Goal: Task Accomplishment & Management: Complete application form

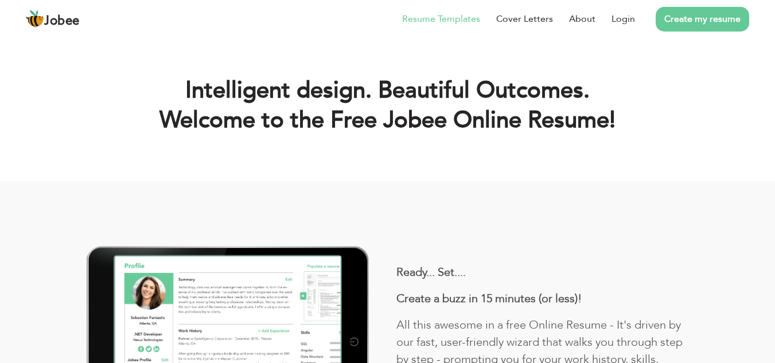
click at [435, 17] on link "Resume Templates" at bounding box center [441, 19] width 78 height 14
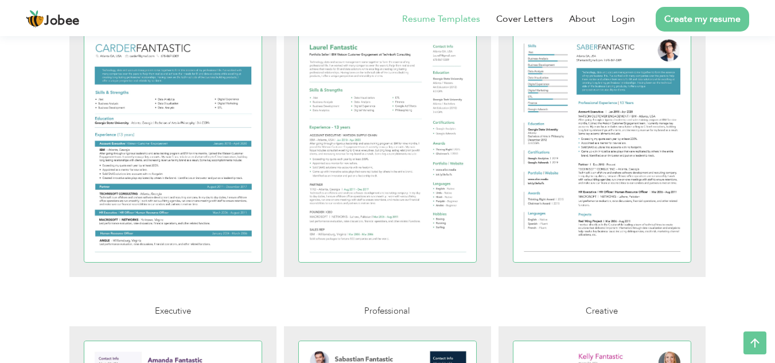
scroll to position [2121, 0]
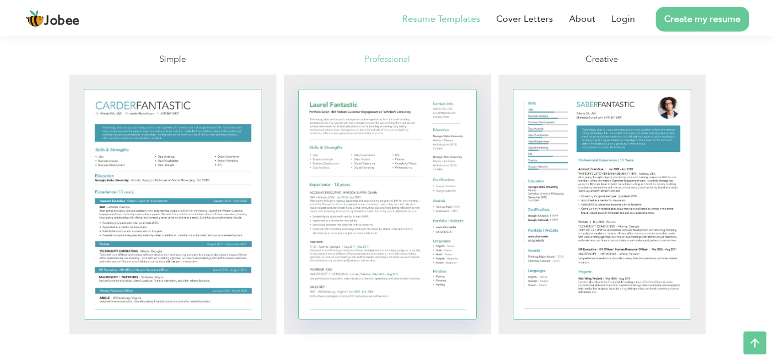
click at [378, 161] on div at bounding box center [388, 204] width 178 height 230
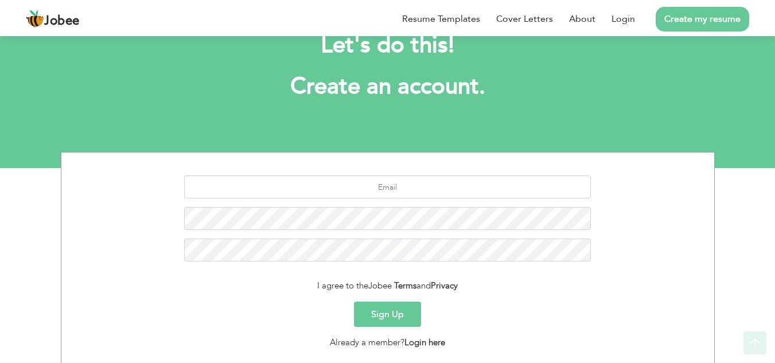
scroll to position [113, 0]
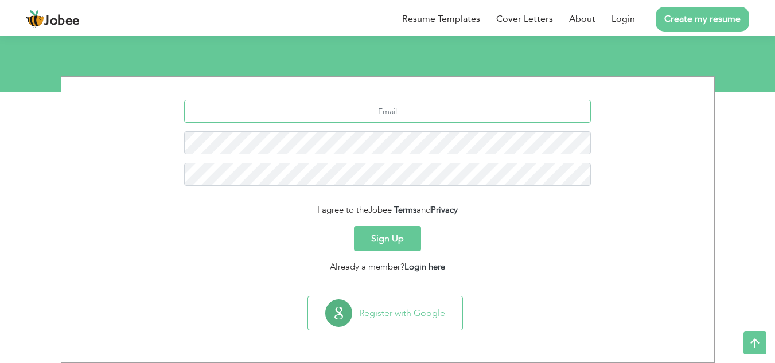
click at [285, 111] on input "text" at bounding box center [387, 111] width 406 height 23
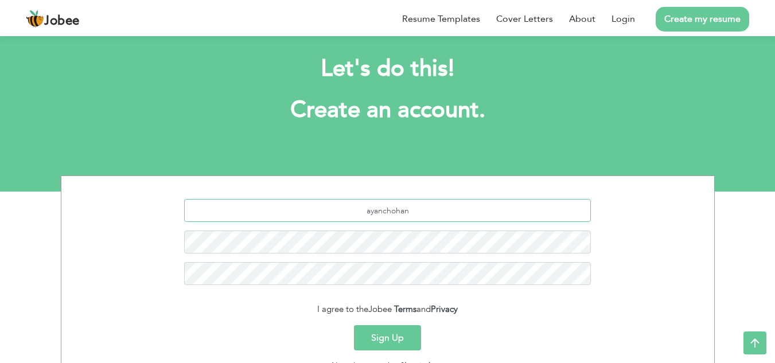
scroll to position [0, 0]
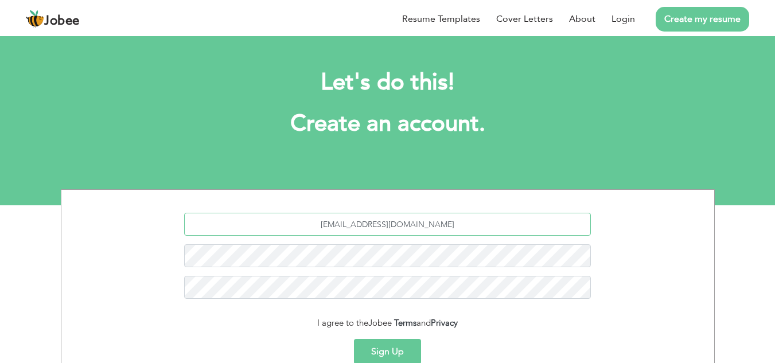
type input "ayanchohan89@gmail.com"
click at [572, 328] on div "I agree to the Jobee Terms and Privacy" at bounding box center [387, 322] width 635 height 13
click at [336, 325] on div "I agree to the Jobee Terms and Privacy" at bounding box center [387, 322] width 635 height 13
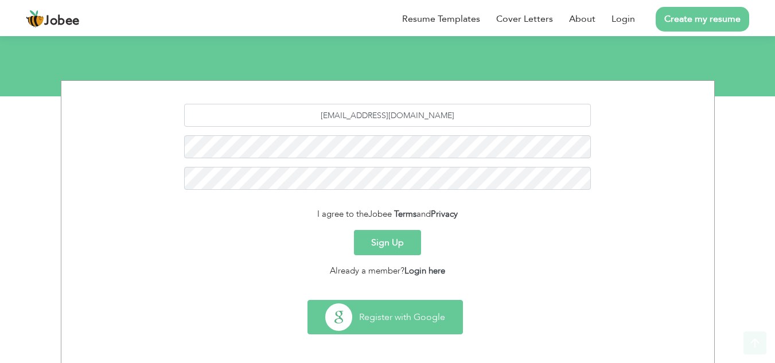
scroll to position [113, 0]
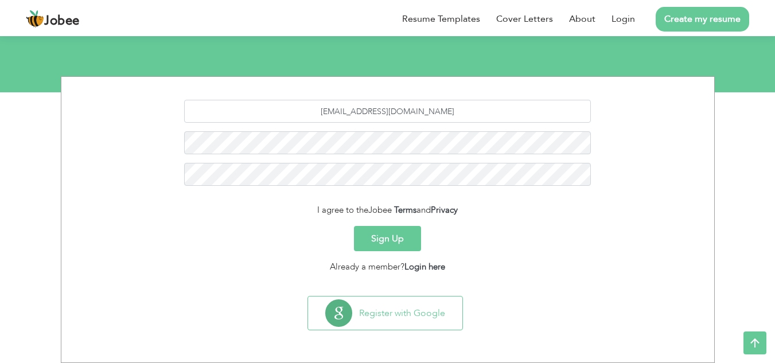
click at [383, 238] on button "Sign Up" at bounding box center [387, 238] width 67 height 25
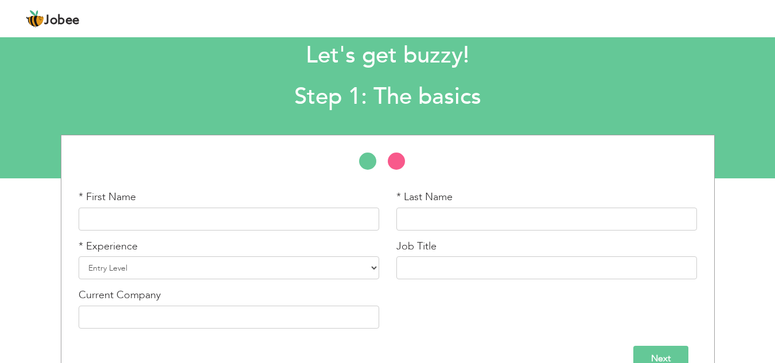
scroll to position [53, 0]
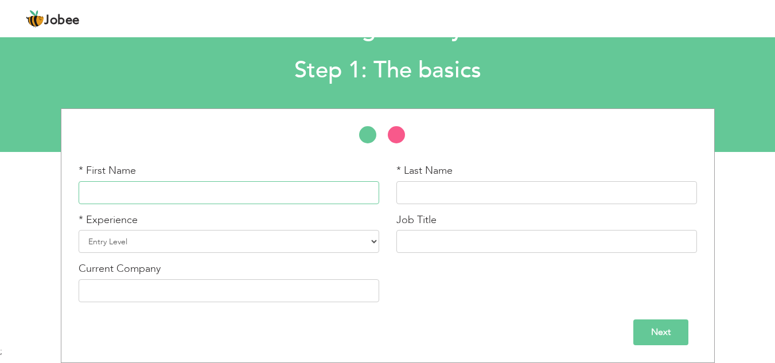
click at [211, 197] on input "text" at bounding box center [229, 192] width 300 height 23
type input "[PERSON_NAME]"
click at [265, 244] on select "Entry Level Less than 1 Year 1 Year 2 Years 3 Years 4 Years 5 Years 6 Years 7 Y…" at bounding box center [229, 241] width 300 height 23
select select "4"
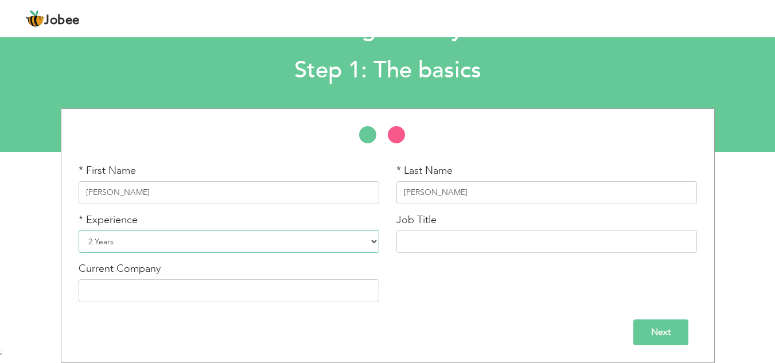
click at [79, 230] on select "Entry Level Less than 1 Year 1 Year 2 Years 3 Years 4 Years 5 Years 6 Years 7 Y…" at bounding box center [229, 241] width 300 height 23
click at [427, 241] on input "text" at bounding box center [546, 241] width 300 height 23
type input "Flaiti Hotel"
drag, startPoint x: 458, startPoint y: 241, endPoint x: 383, endPoint y: 242, distance: 75.1
click at [383, 242] on div "* First Name Ayan * Last Name Chohan * Experience Entry Level Less than 1 Year …" at bounding box center [387, 236] width 635 height 147
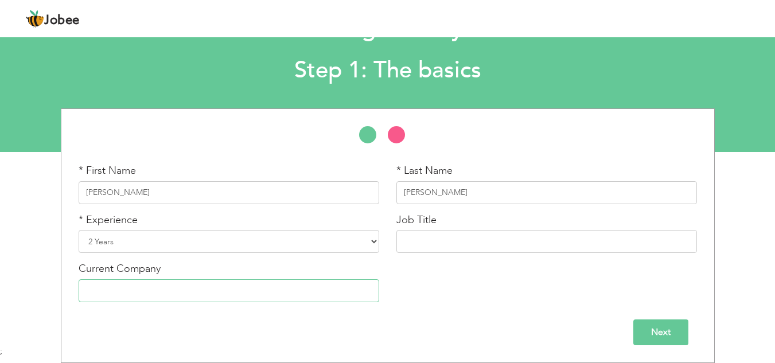
click at [301, 296] on input "text" at bounding box center [229, 290] width 300 height 23
paste input "Flaiti Hotel"
type input "Flaiti Hotel"
click at [467, 241] on input "text" at bounding box center [546, 241] width 300 height 23
type input "F"
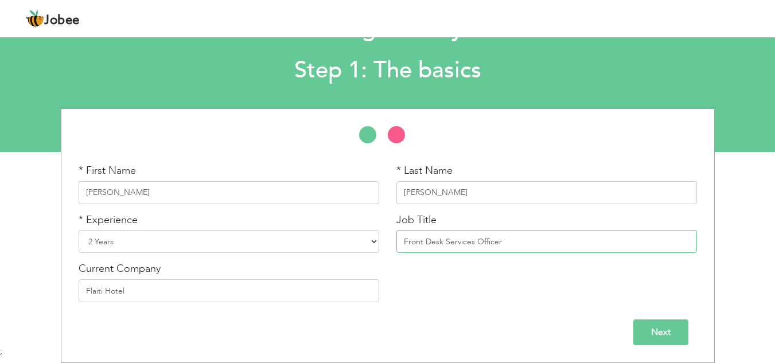
type input "Front Desk Services Officer"
click at [662, 333] on input "Next" at bounding box center [660, 332] width 55 height 26
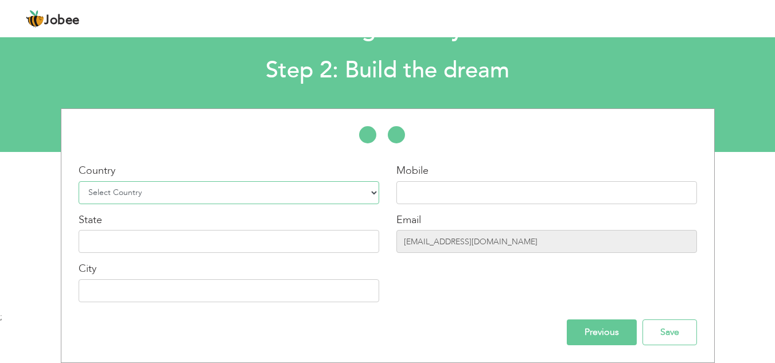
click at [266, 193] on select "Select Country Afghanistan Albania Algeria American Samoa Andorra Angola Anguil…" at bounding box center [229, 192] width 300 height 23
select select "166"
click at [79, 181] on select "Select Country Afghanistan Albania Algeria American Samoa Andorra Angola Anguil…" at bounding box center [229, 192] width 300 height 23
click at [466, 189] on input "text" at bounding box center [546, 192] width 300 height 23
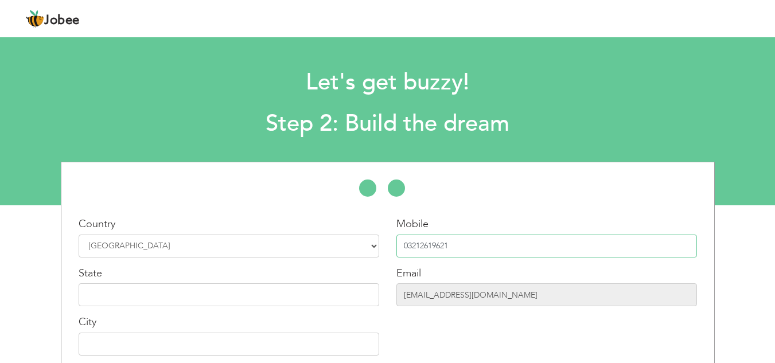
type input "03212619621"
click at [304, 296] on input "text" at bounding box center [229, 294] width 300 height 23
type input "P"
type input "Punjab"
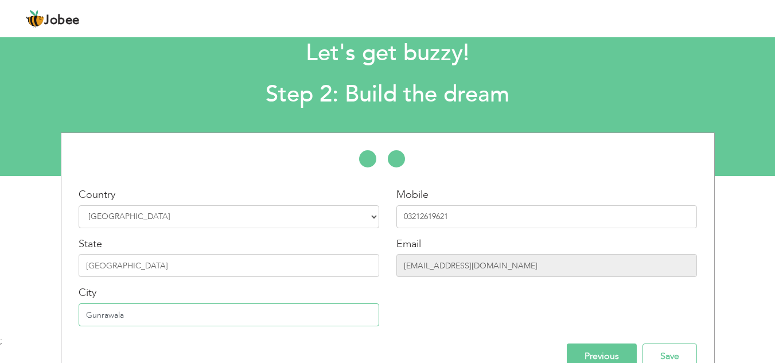
scroll to position [53, 0]
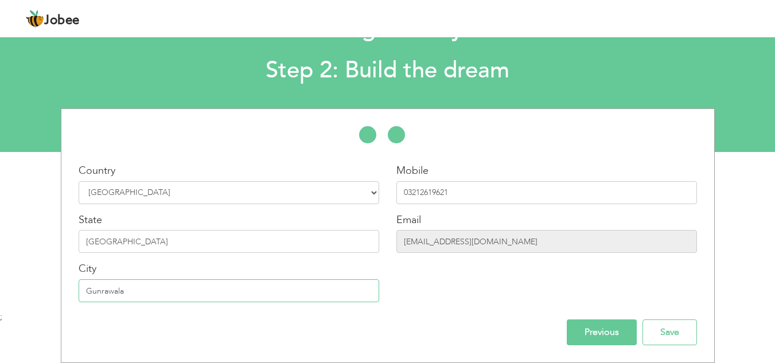
click at [98, 295] on input "Gunrawala" at bounding box center [229, 290] width 300 height 23
type input "Gujrawala"
click at [672, 337] on input "Save" at bounding box center [669, 332] width 54 height 26
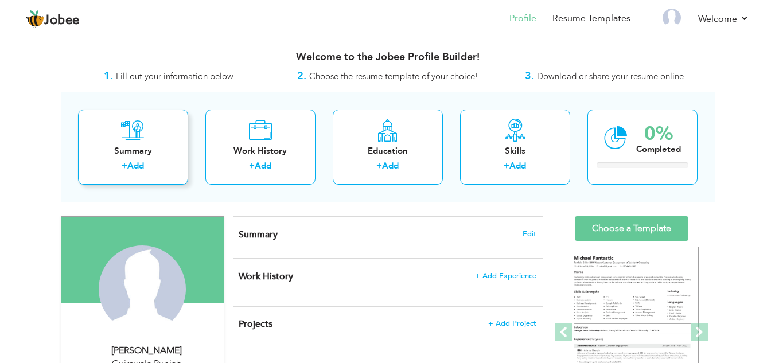
click at [135, 140] on icon at bounding box center [133, 130] width 24 height 23
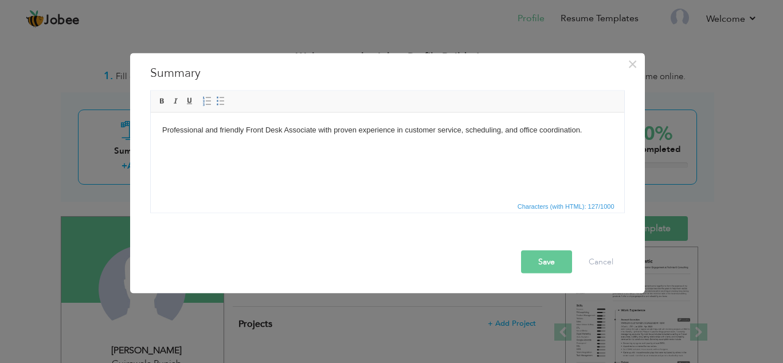
click at [558, 257] on button "Save" at bounding box center [546, 261] width 51 height 23
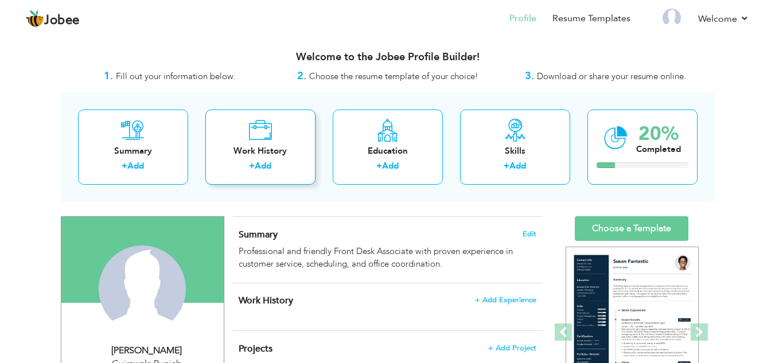
click at [267, 150] on div "Work History" at bounding box center [260, 151] width 92 height 12
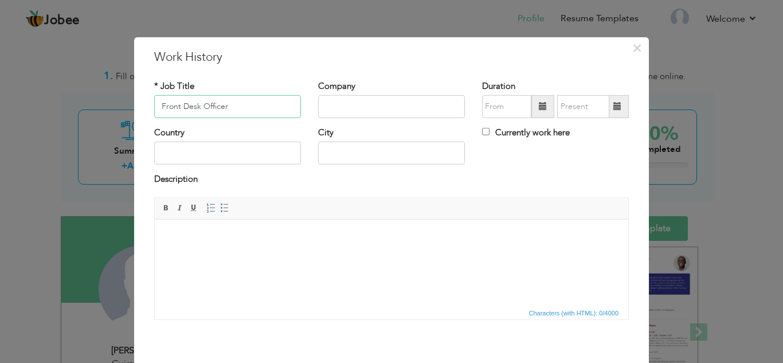
type input "Front Desk Officer"
type input "Flaiti Hotel Lahore"
click at [265, 150] on input "text" at bounding box center [227, 153] width 147 height 23
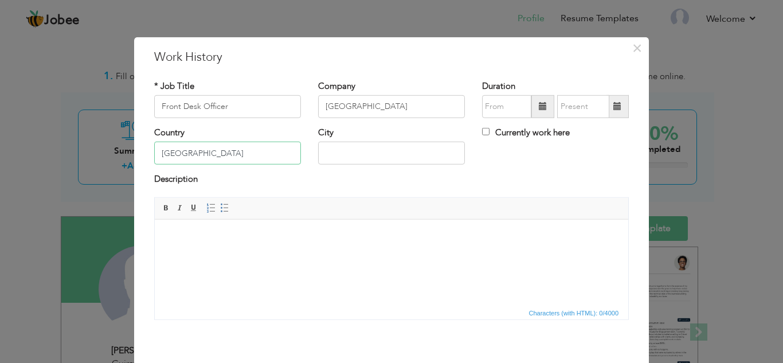
type input "[GEOGRAPHIC_DATA]"
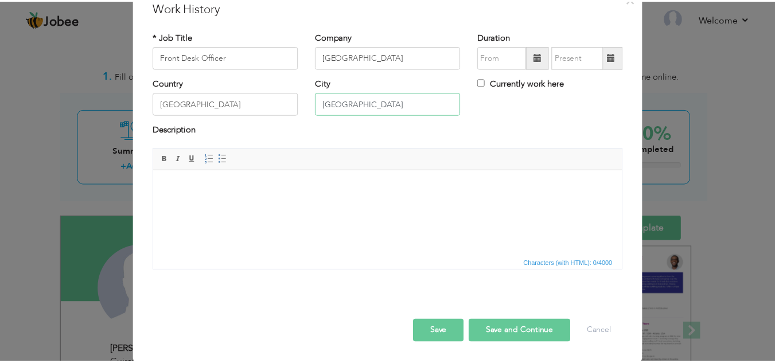
scroll to position [50, 0]
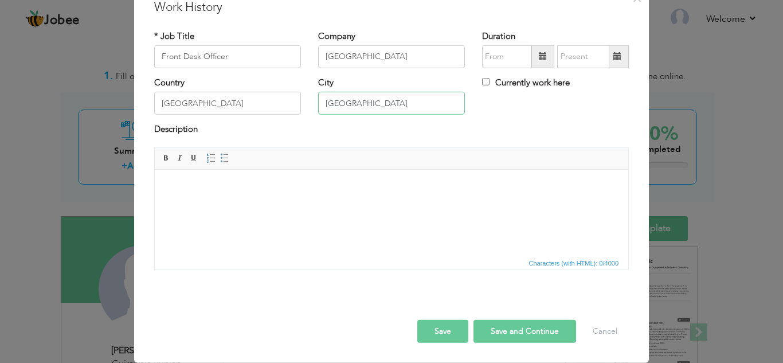
type input "[GEOGRAPHIC_DATA]"
click at [439, 328] on button "Save" at bounding box center [442, 331] width 51 height 23
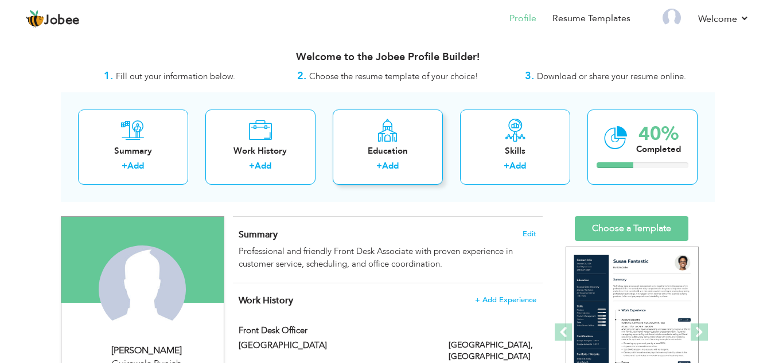
click at [393, 146] on div "Education" at bounding box center [388, 151] width 92 height 12
radio input "true"
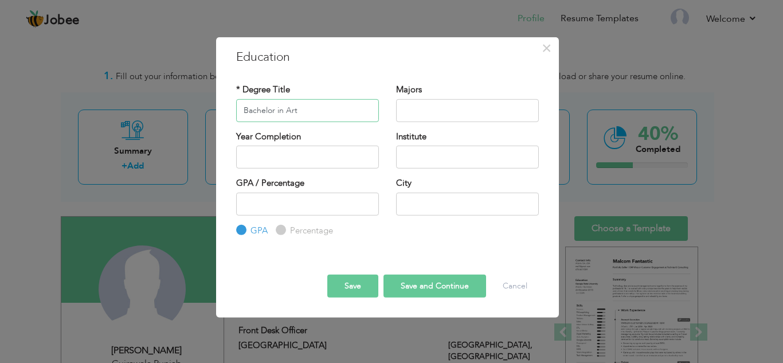
type input "Bachelor in Art"
click at [410, 110] on input "text" at bounding box center [467, 110] width 143 height 23
type input "Arts"
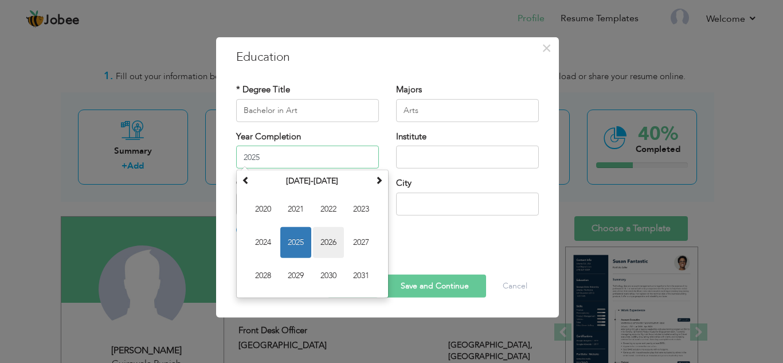
click at [328, 241] on span "2026" at bounding box center [328, 242] width 31 height 31
type input "2026"
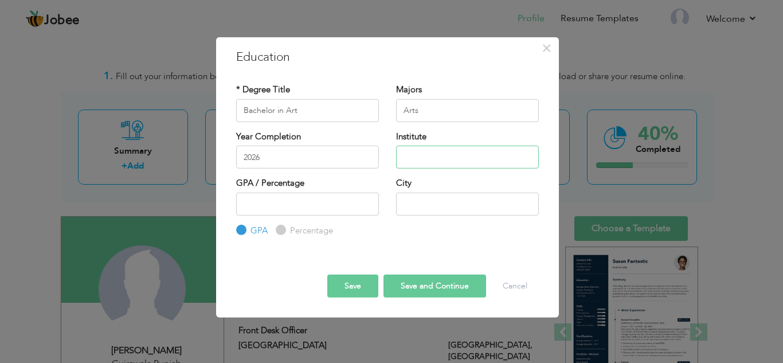
click at [429, 154] on input "text" at bounding box center [467, 157] width 143 height 23
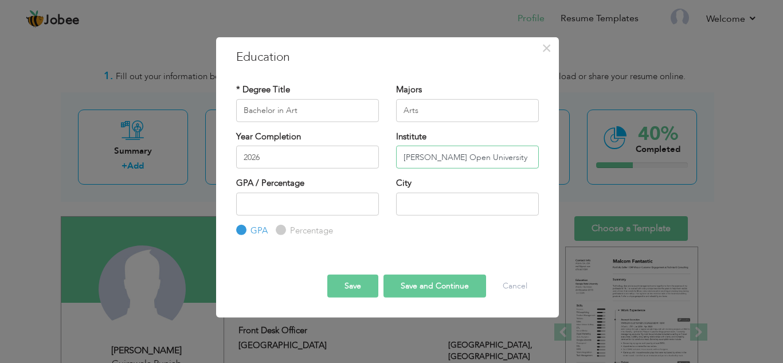
type input "Allama Iqbal Open University"
click at [455, 204] on input "text" at bounding box center [467, 203] width 143 height 23
type input "Gujranwala"
click at [350, 288] on button "Save" at bounding box center [352, 286] width 51 height 23
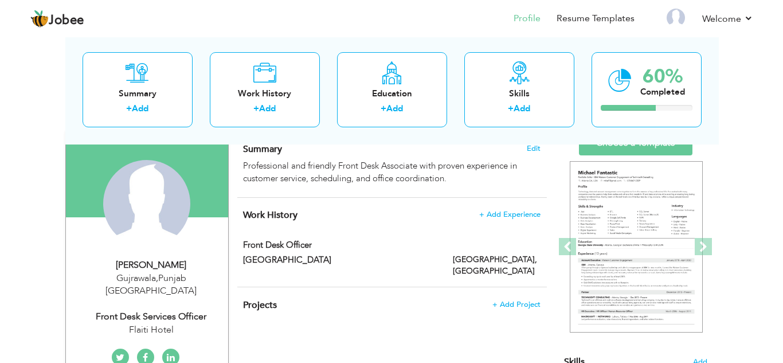
scroll to position [115, 0]
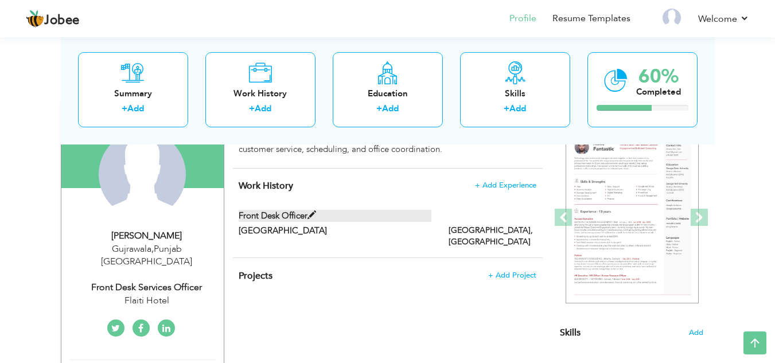
click at [393, 219] on label "Front Desk Officer" at bounding box center [334, 216] width 193 height 12
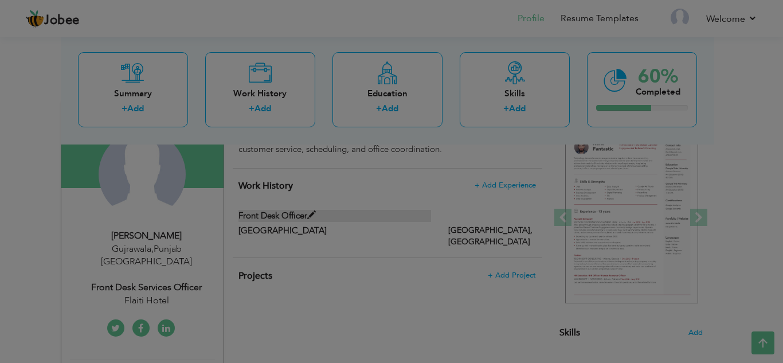
scroll to position [0, 0]
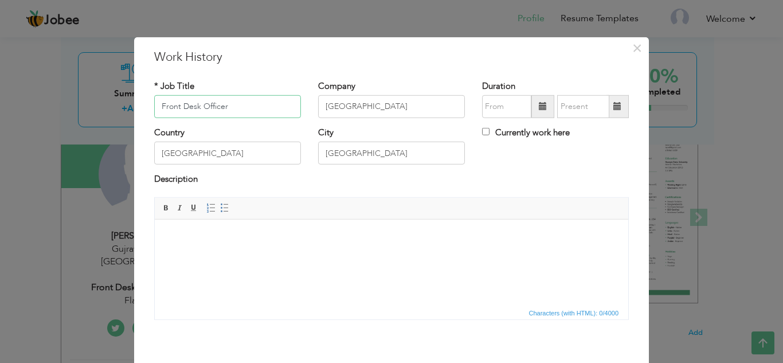
drag, startPoint x: 189, startPoint y: 105, endPoint x: 143, endPoint y: 104, distance: 45.9
click at [146, 104] on div "* Job Title Front Desk Officer" at bounding box center [228, 103] width 164 height 46
type input "C"
type input "Lab Home Sample officer"
type input "Chugtai Lab"
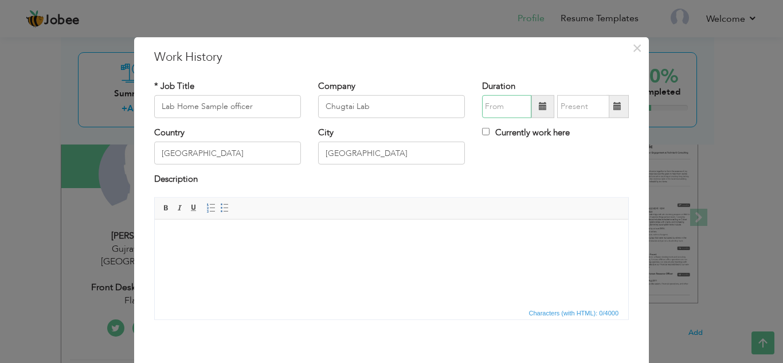
type input "08/2025"
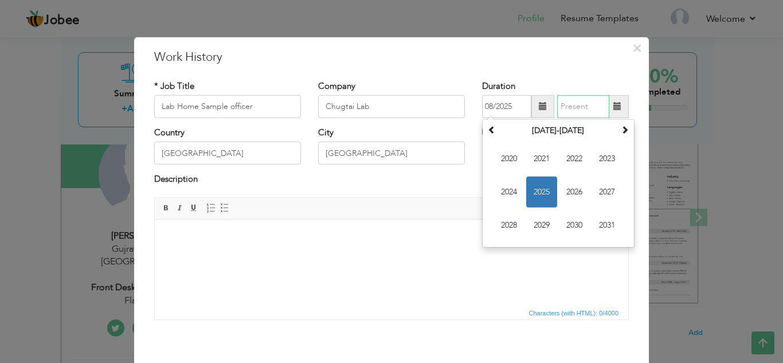
type input "08/2025"
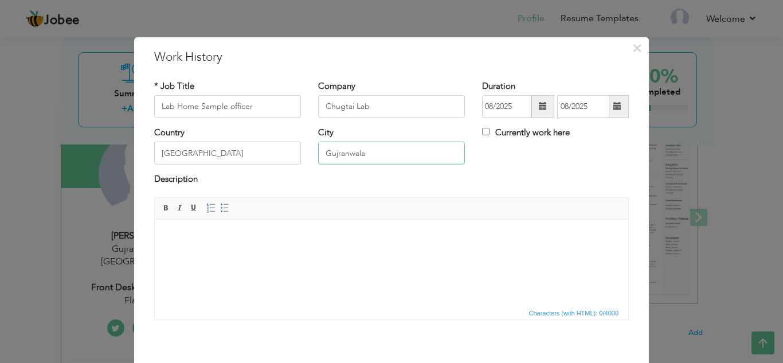
type input "Gujranwala"
click at [318, 253] on html at bounding box center [392, 236] width 474 height 35
click at [354, 245] on html at bounding box center [392, 236] width 474 height 35
click at [319, 253] on html at bounding box center [392, 236] width 474 height 35
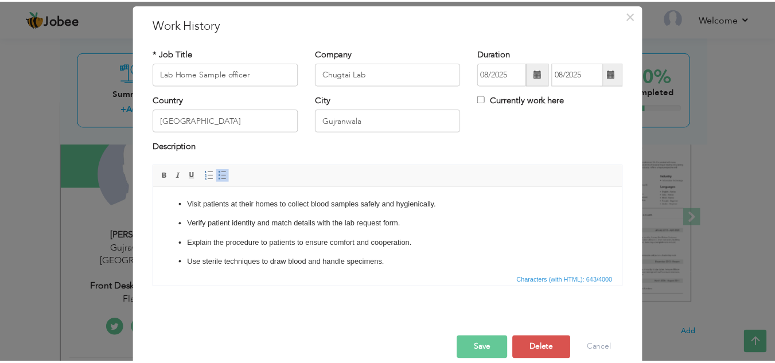
scroll to position [50, 0]
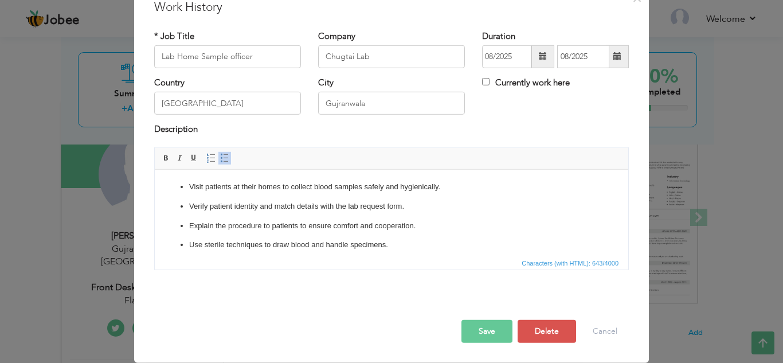
click at [482, 329] on button "Save" at bounding box center [486, 331] width 51 height 23
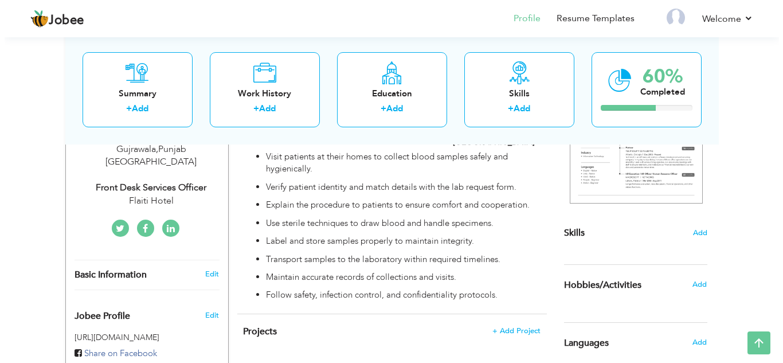
scroll to position [188, 0]
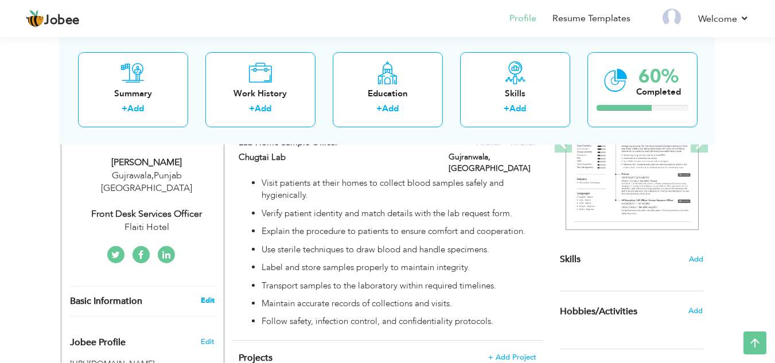
click at [208, 295] on link "Edit" at bounding box center [208, 300] width 14 height 10
type input "Ayan"
type input "Chohan"
type input "03212619621"
select select "number:166"
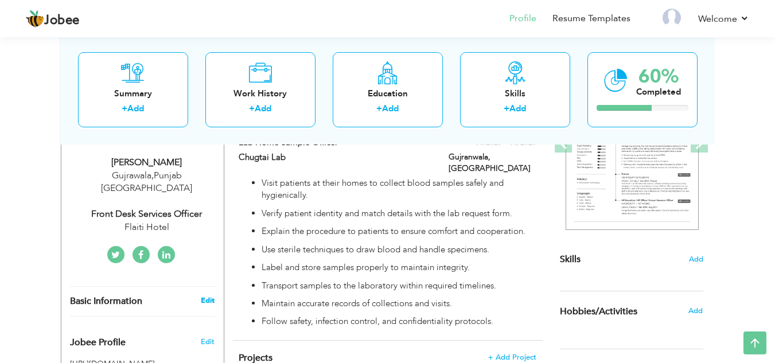
type input "[GEOGRAPHIC_DATA]"
type input "Gujrawala"
select select "number:4"
type input "Flaiti Hotel"
type input "Front Desk Services Officer"
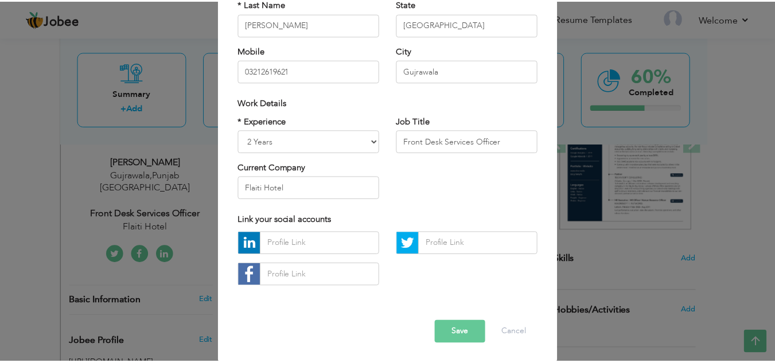
scroll to position [154, 0]
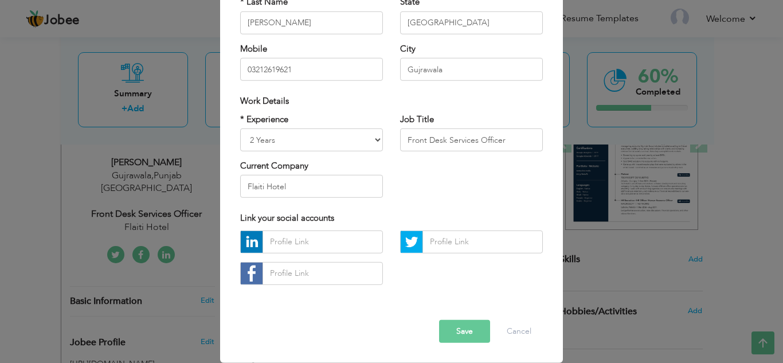
click at [467, 331] on button "Save" at bounding box center [464, 331] width 51 height 23
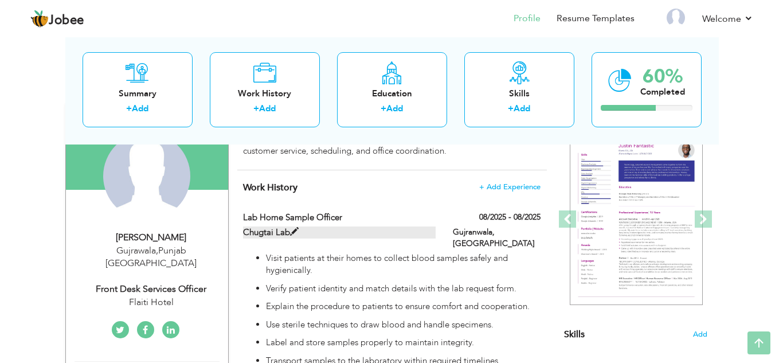
scroll to position [0, 0]
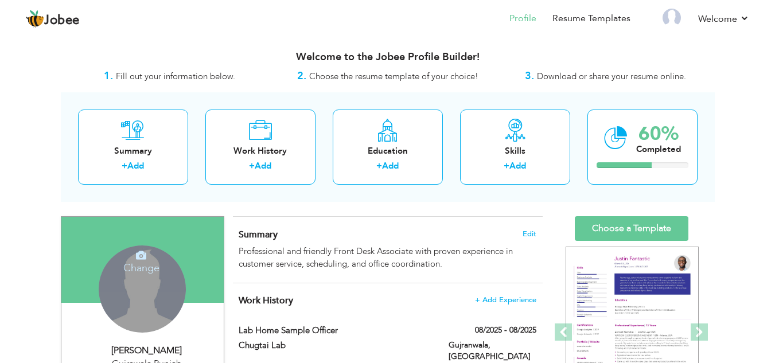
click at [145, 299] on div "Change Remove" at bounding box center [142, 288] width 87 height 87
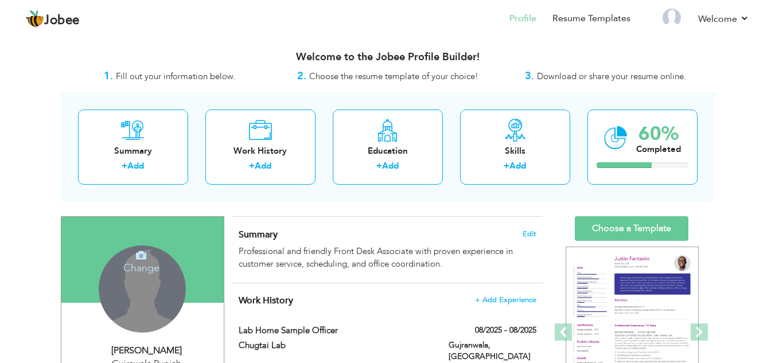
click at [136, 261] on h4 "Change" at bounding box center [141, 261] width 82 height 28
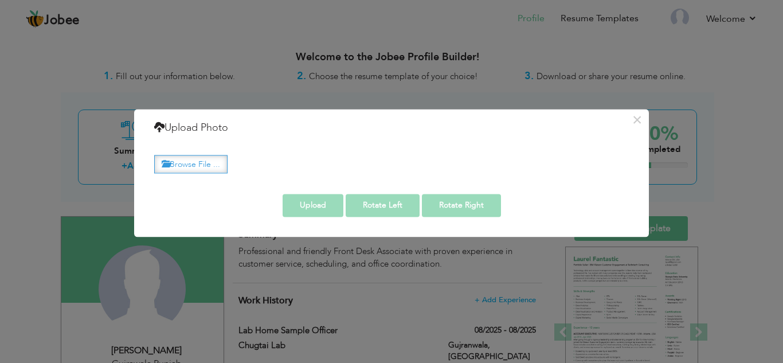
click at [209, 169] on label "Browse File ..." at bounding box center [190, 164] width 73 height 18
click at [0, 0] on input "Browse File ..." at bounding box center [0, 0] width 0 height 0
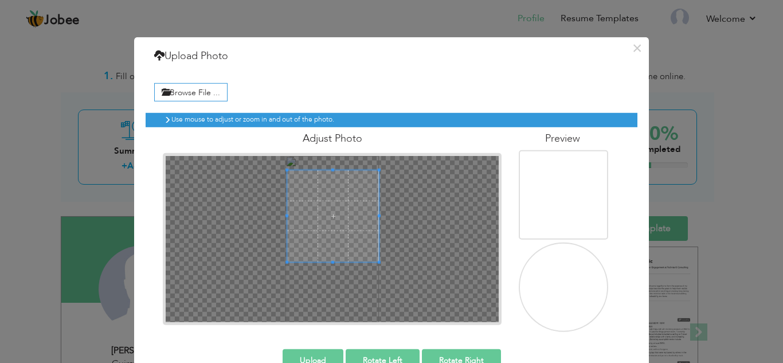
click at [345, 210] on span at bounding box center [333, 216] width 92 height 92
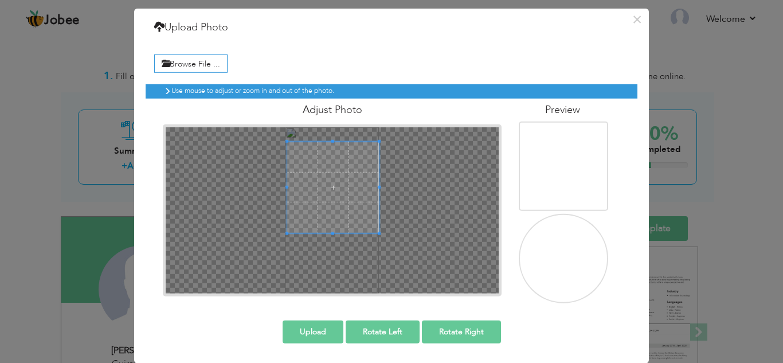
click at [308, 329] on button "Upload" at bounding box center [313, 331] width 61 height 23
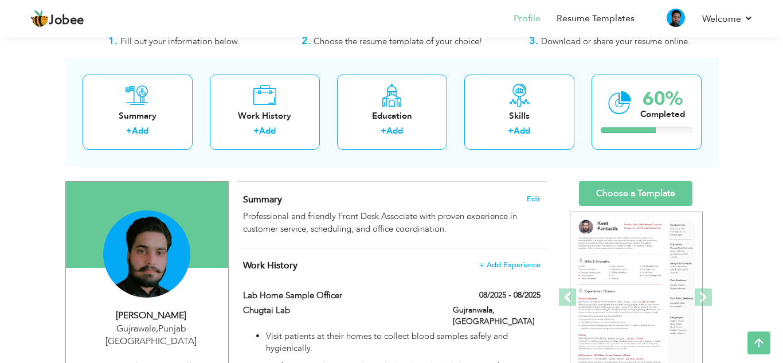
scroll to position [0, 0]
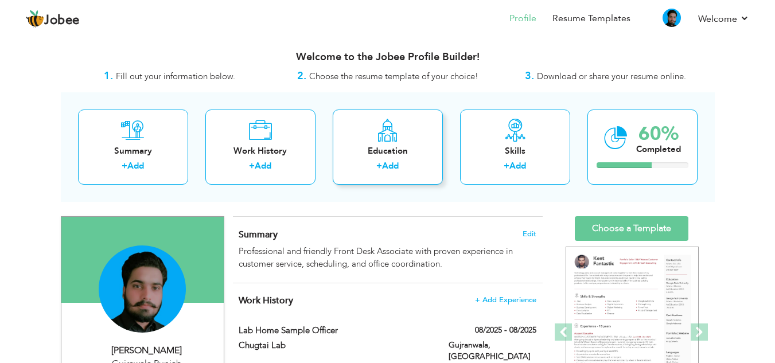
click at [388, 142] on div "Education + Add" at bounding box center [388, 146] width 110 height 75
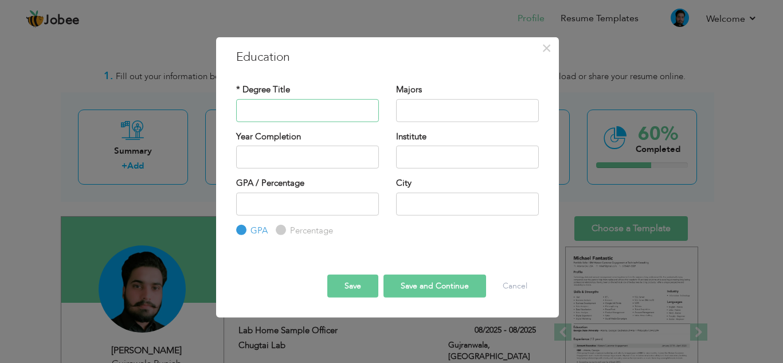
type input "M"
type input "Intermediate"
type input "Arts"
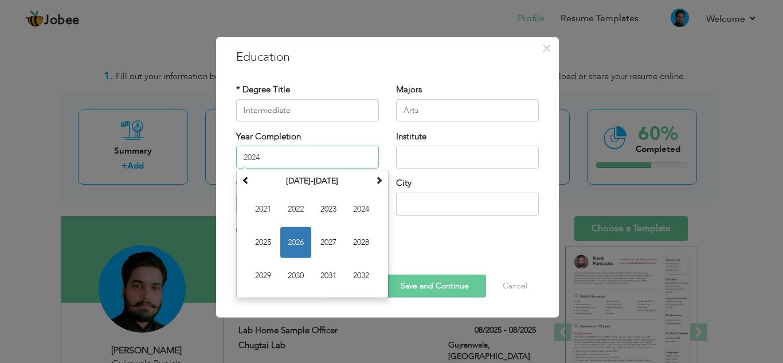
type input "2024"
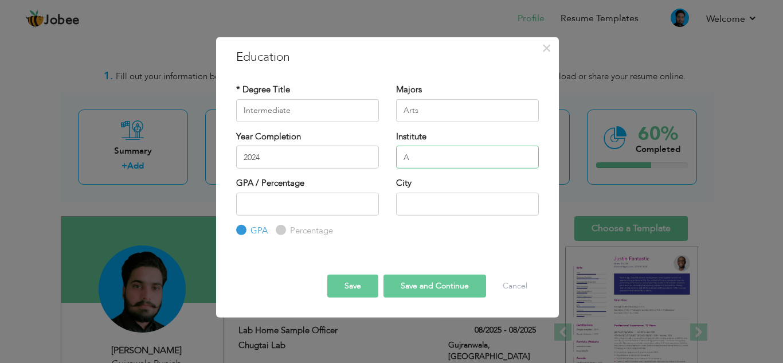
type input "[PERSON_NAME] Open University"
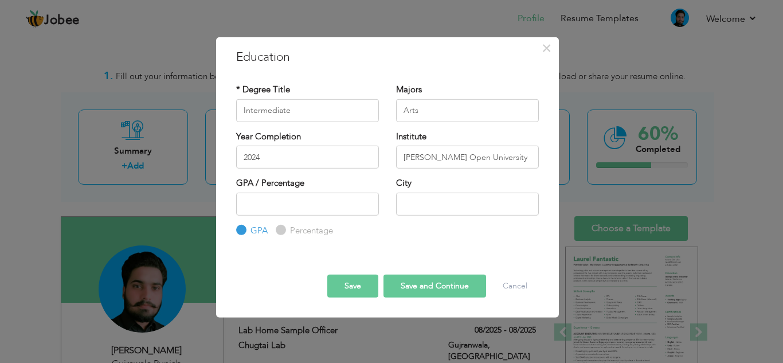
click at [287, 228] on label "Percentage" at bounding box center [310, 231] width 46 height 12
click at [283, 228] on input "Percentage" at bounding box center [279, 229] width 7 height 7
radio input "true"
click at [265, 209] on input "number" at bounding box center [307, 203] width 143 height 23
type input "63"
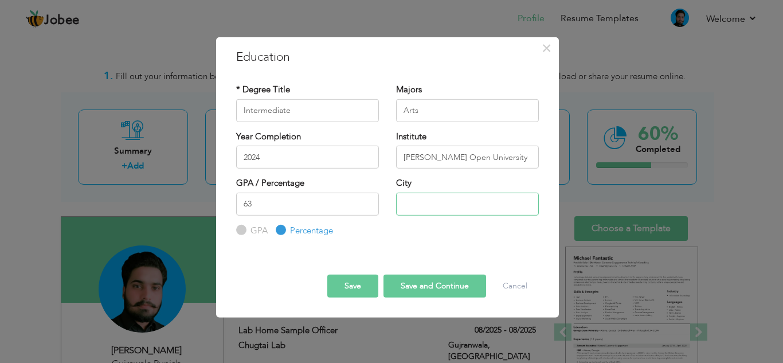
click at [412, 204] on input "text" at bounding box center [467, 203] width 143 height 23
type input "Gujranwala"
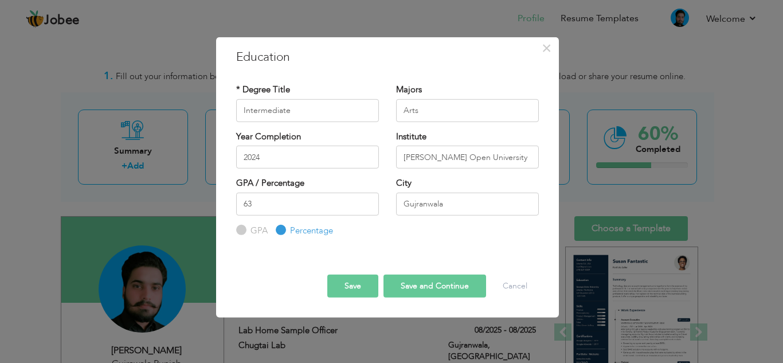
click at [429, 286] on button "Save and Continue" at bounding box center [435, 286] width 103 height 23
radio input "true"
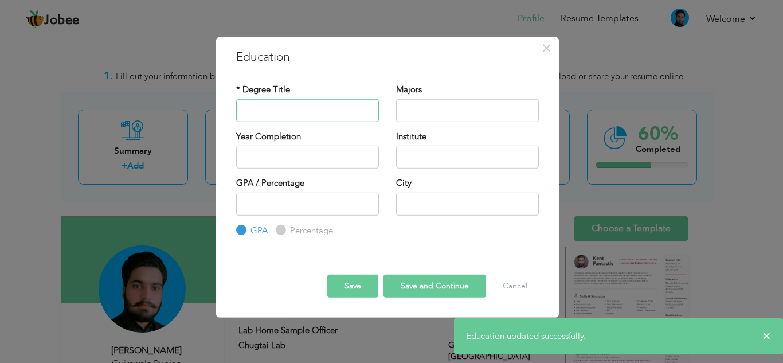
click at [320, 111] on input "text" at bounding box center [307, 110] width 143 height 23
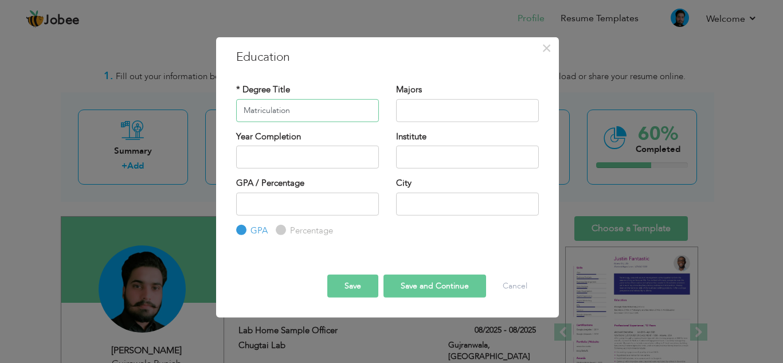
type input "Matriculation"
type input "Arts"
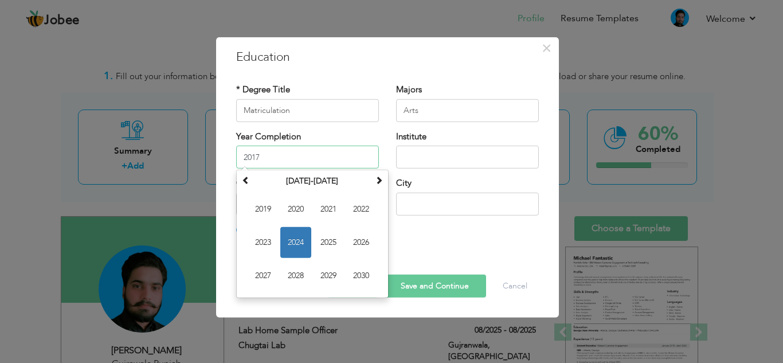
type input "2017"
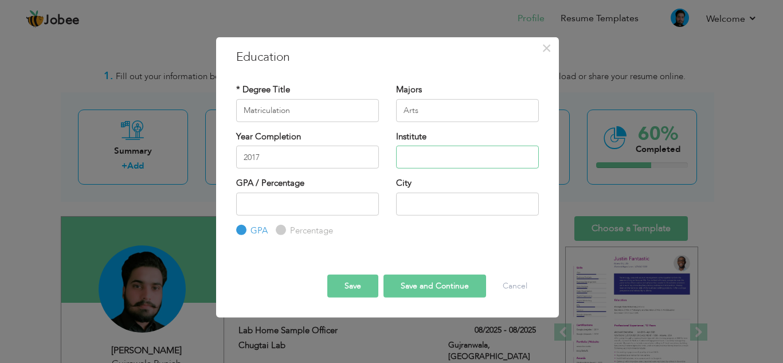
type input "s"
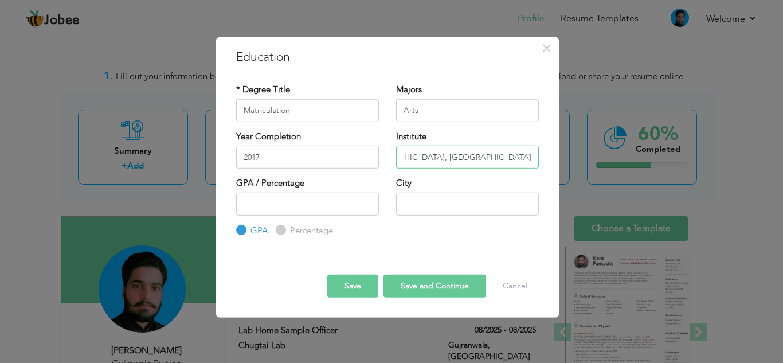
scroll to position [0, 72]
type input "Al-[GEOGRAPHIC_DATA], [GEOGRAPHIC_DATA]"
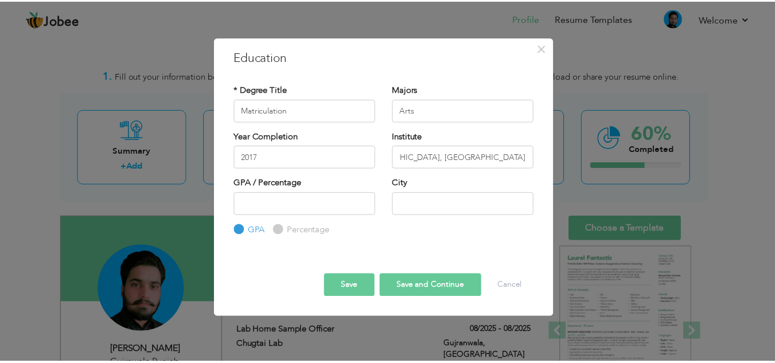
scroll to position [0, 0]
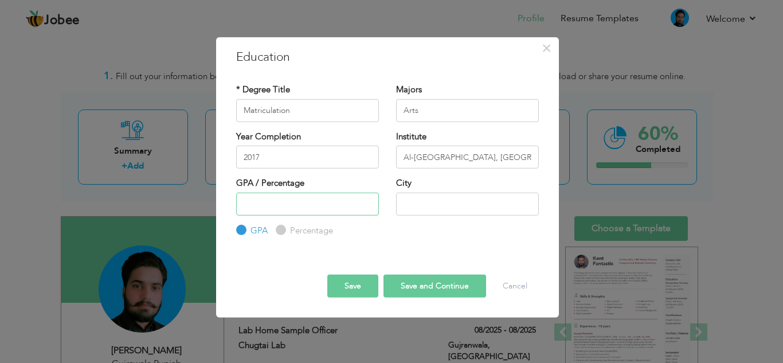
click at [302, 208] on input "number" at bounding box center [307, 203] width 143 height 23
type input "63"
click at [294, 229] on label "Percentage" at bounding box center [310, 231] width 46 height 12
click at [283, 229] on input "Percentage" at bounding box center [279, 229] width 7 height 7
radio input "true"
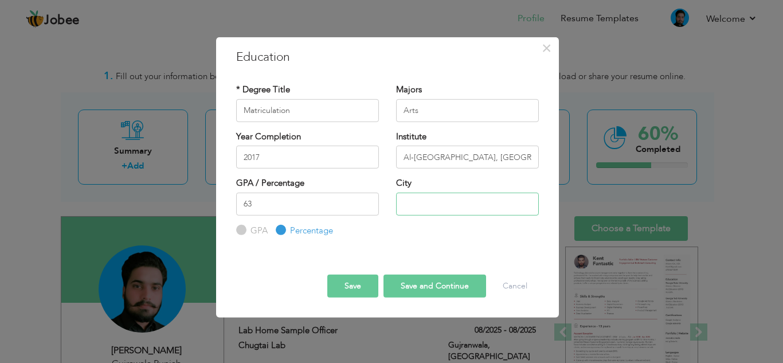
click at [445, 205] on input "text" at bounding box center [467, 203] width 143 height 23
type input "Gujranwala"
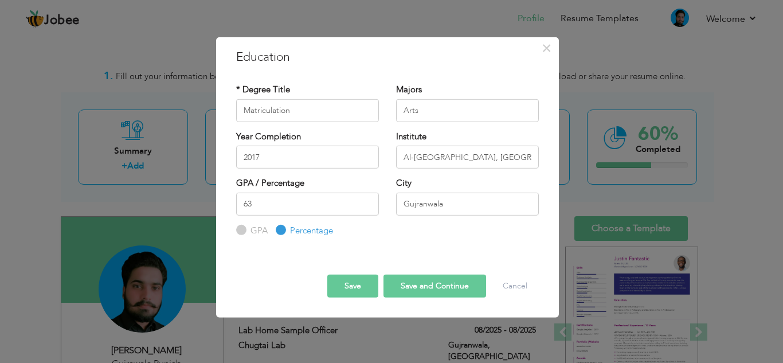
click at [349, 288] on button "Save" at bounding box center [352, 286] width 51 height 23
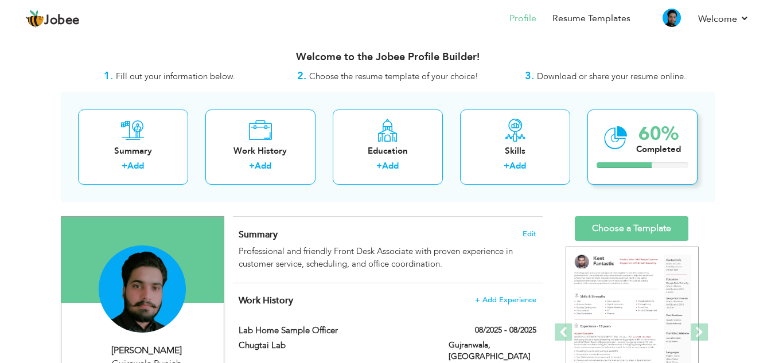
click at [611, 148] on icon at bounding box center [616, 138] width 24 height 38
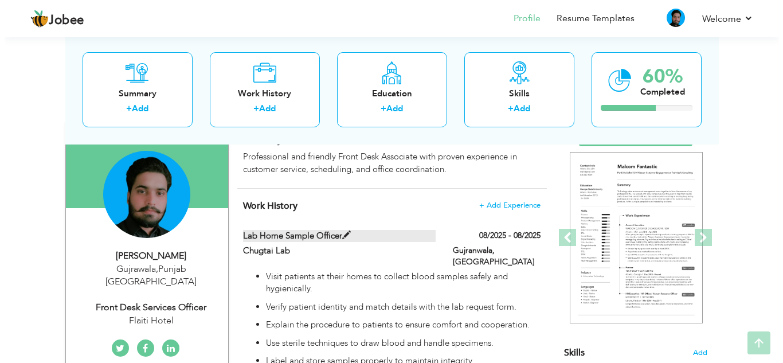
scroll to position [115, 0]
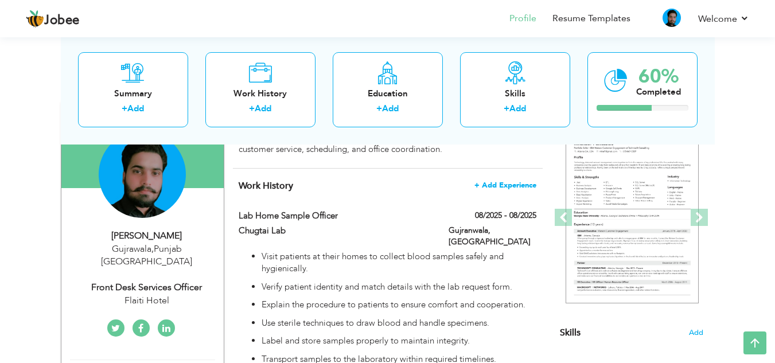
click at [493, 183] on span "+ Add Experience" at bounding box center [505, 185] width 62 height 8
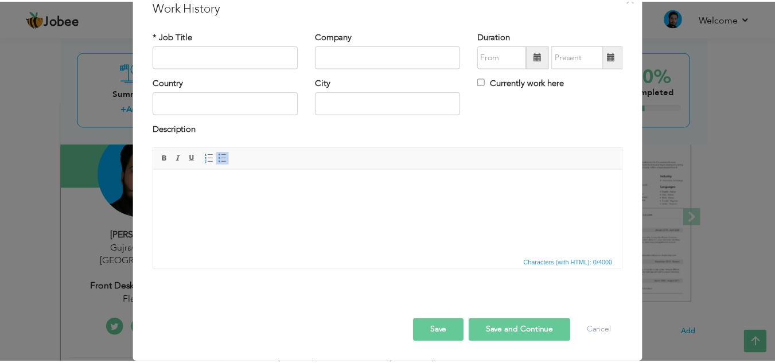
scroll to position [0, 0]
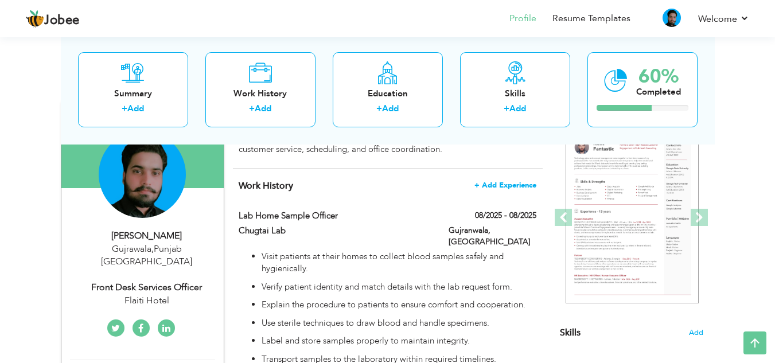
click at [496, 183] on span "+ Add Experience" at bounding box center [505, 185] width 62 height 8
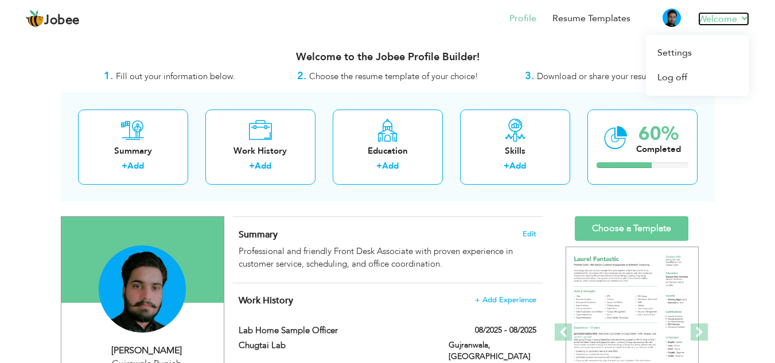
click at [720, 18] on link "Welcome" at bounding box center [723, 19] width 51 height 14
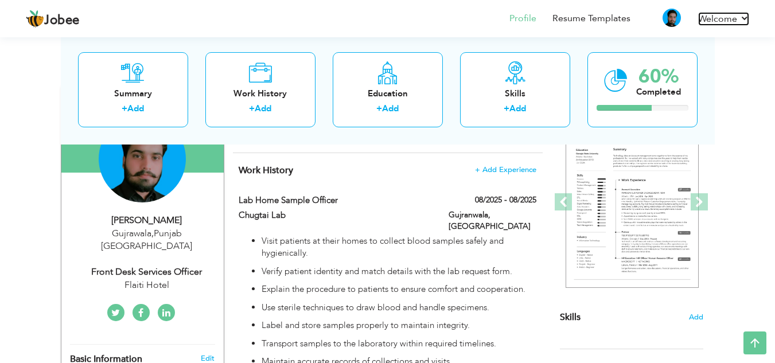
scroll to position [60, 0]
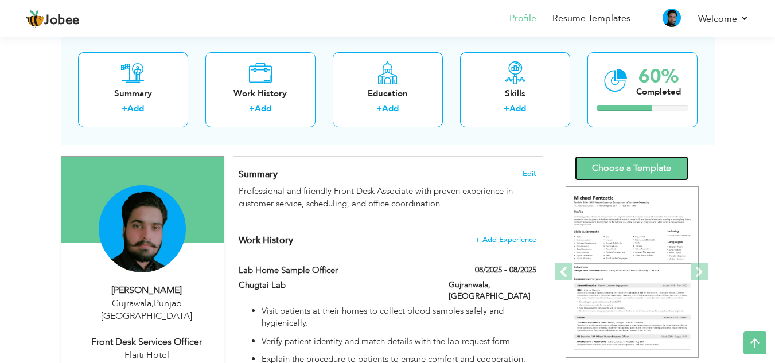
click at [620, 167] on link "Choose a Template" at bounding box center [631, 168] width 114 height 25
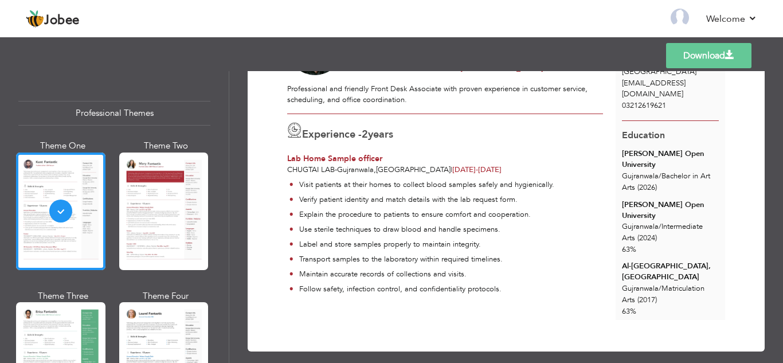
scroll to position [90, 0]
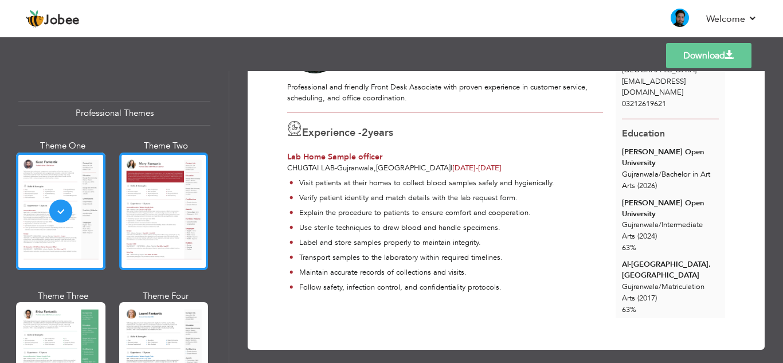
click at [154, 222] on div at bounding box center [163, 211] width 89 height 118
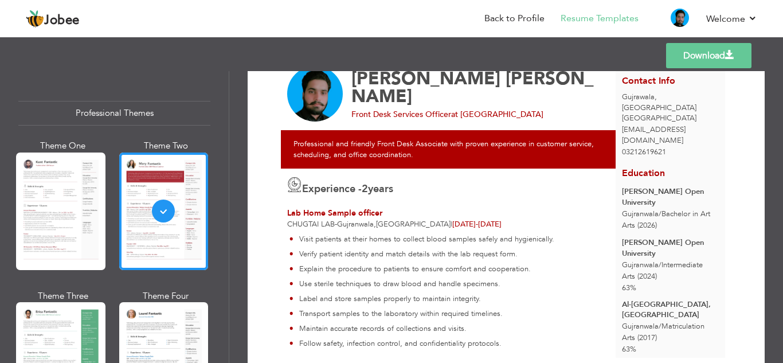
scroll to position [0, 0]
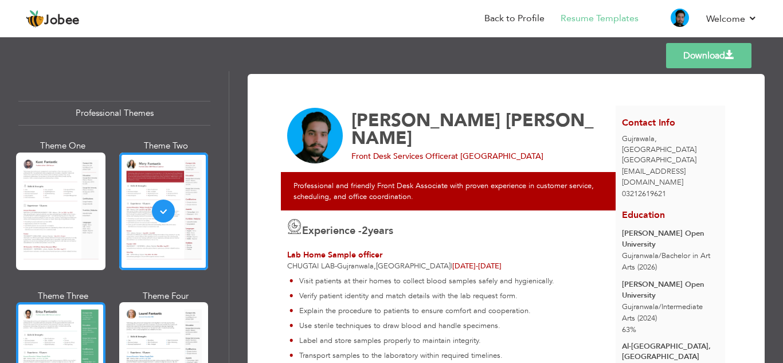
click at [52, 334] on div at bounding box center [60, 361] width 89 height 118
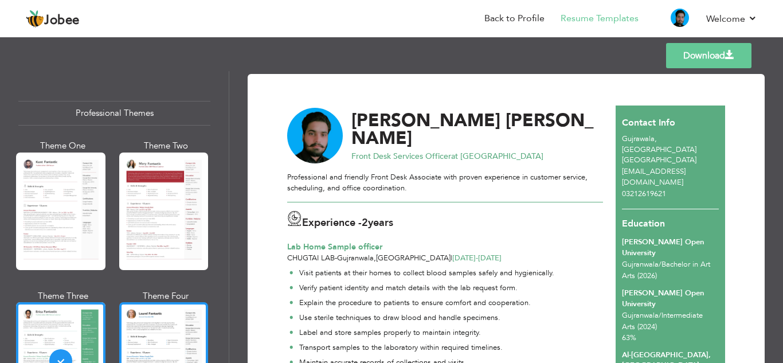
click at [167, 325] on div at bounding box center [163, 361] width 89 height 118
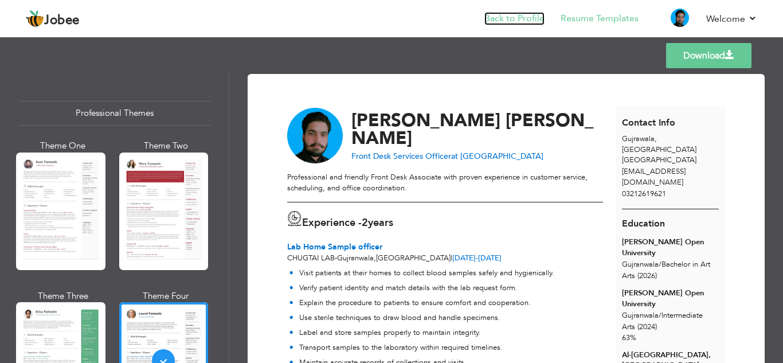
click at [523, 19] on link "Back to Profile" at bounding box center [514, 18] width 60 height 13
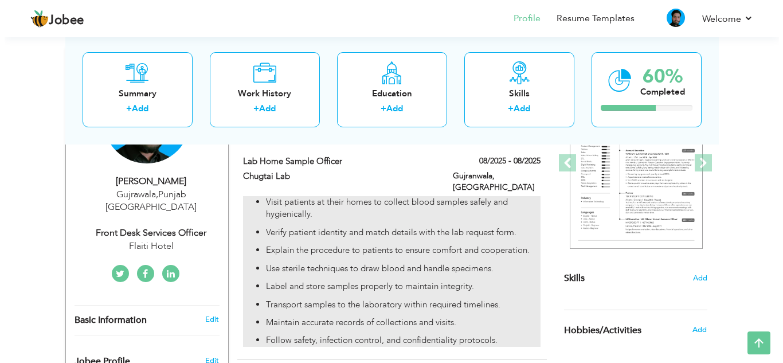
scroll to position [115, 0]
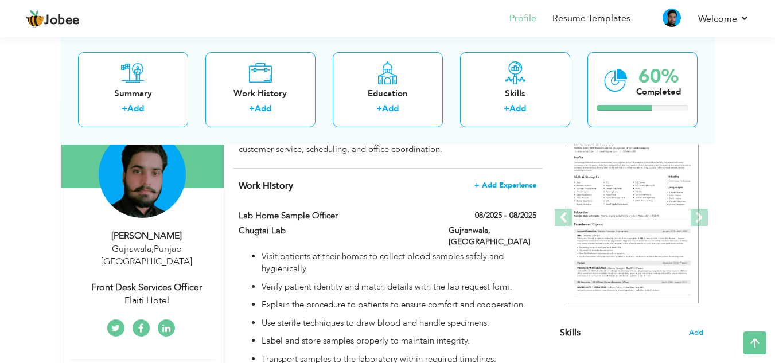
click at [503, 184] on span "+ Add Experience" at bounding box center [505, 185] width 62 height 8
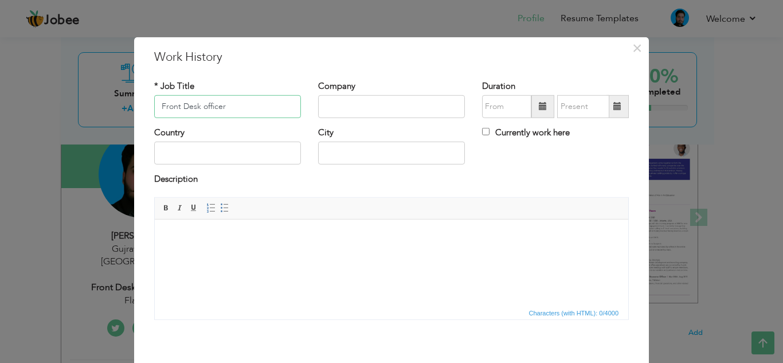
type input "Front Desk officer"
type input "Flaiti Hotel"
type input "08/2025"
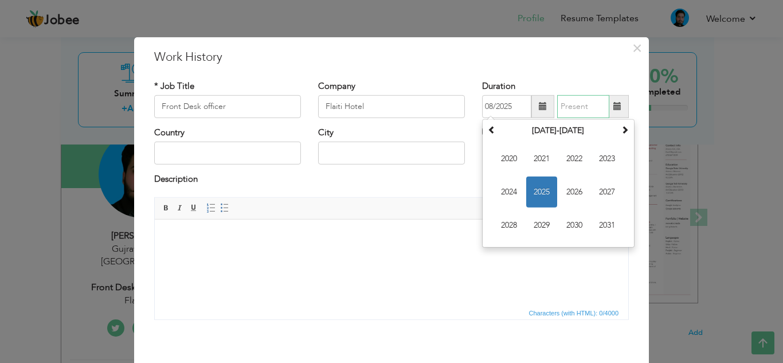
type input "08/2025"
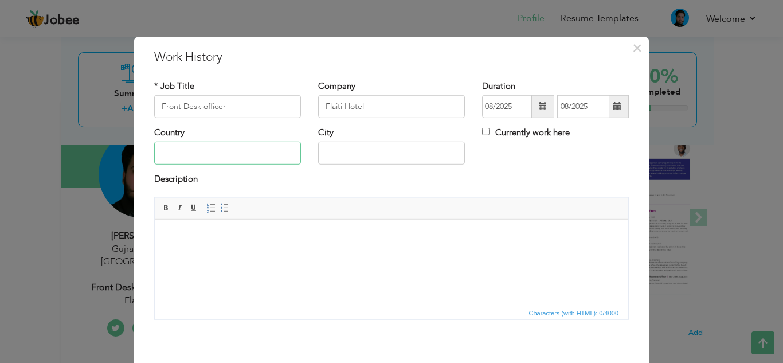
type input "p"
type input "[GEOGRAPHIC_DATA]"
type input "Lahore"
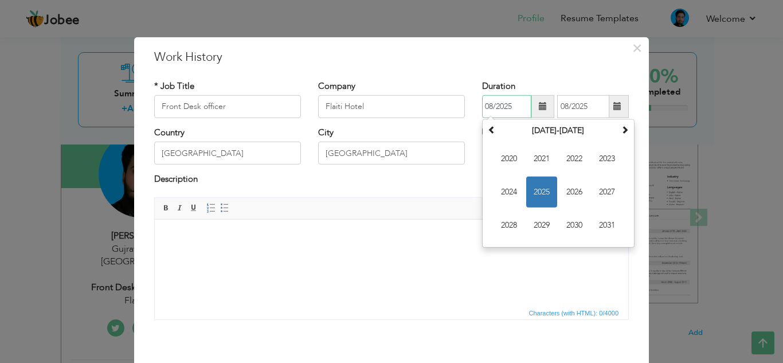
drag, startPoint x: 517, startPoint y: 107, endPoint x: 463, endPoint y: 105, distance: 53.3
click at [463, 105] on div "* Job Title Front Desk officer Company Flaiti Hotel Duration 08/2025 August 202…" at bounding box center [392, 103] width 492 height 46
click at [463, 105] on div "Company Flaiti Hotel" at bounding box center [392, 103] width 164 height 46
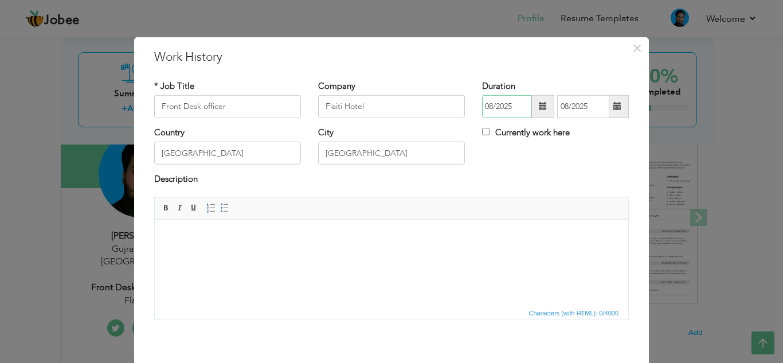
click at [515, 108] on input "08/2025" at bounding box center [506, 106] width 49 height 23
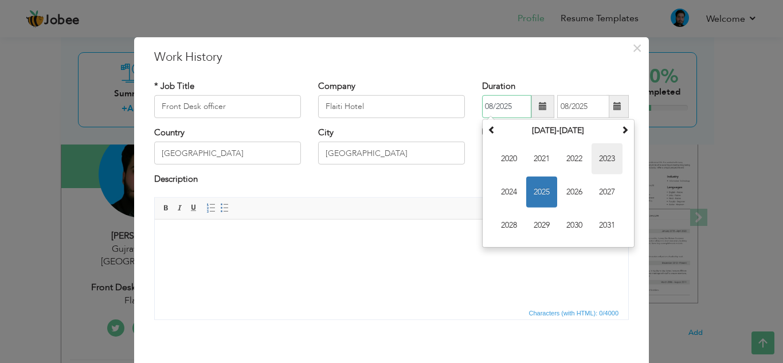
click at [606, 158] on span "2023" at bounding box center [607, 158] width 31 height 31
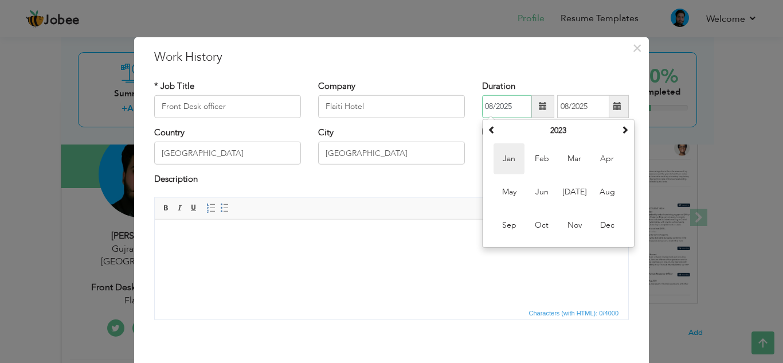
click at [503, 162] on span "Jan" at bounding box center [509, 158] width 31 height 31
type input "01/2023"
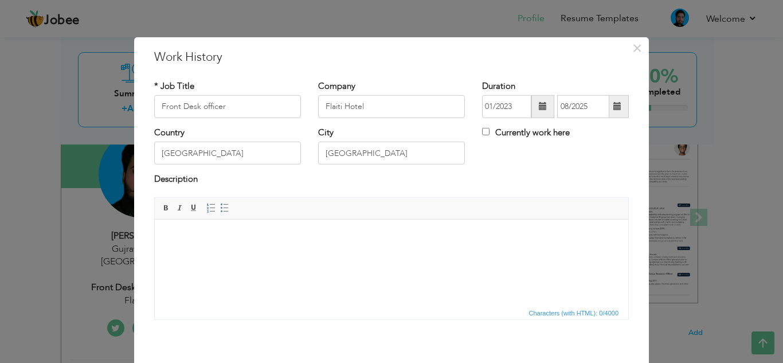
click at [613, 105] on span at bounding box center [617, 106] width 8 height 8
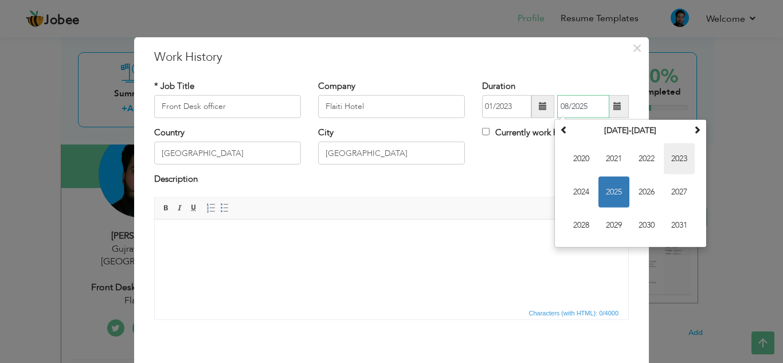
click at [676, 157] on span "2023" at bounding box center [679, 158] width 31 height 31
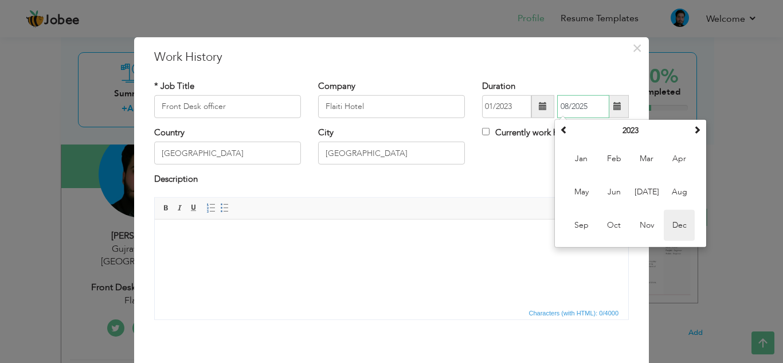
click at [670, 225] on span "Dec" at bounding box center [679, 225] width 31 height 31
type input "12/2023"
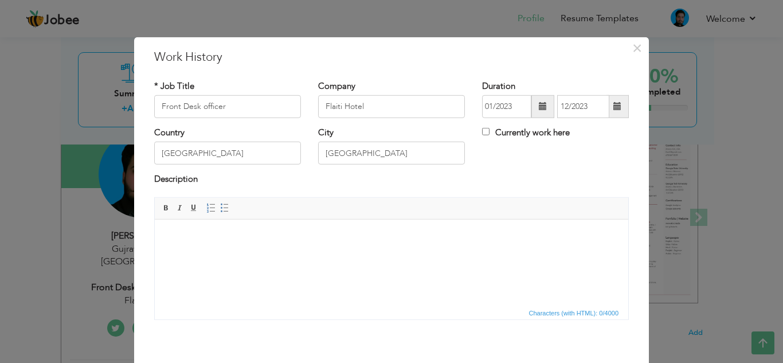
click at [221, 253] on html at bounding box center [392, 236] width 474 height 35
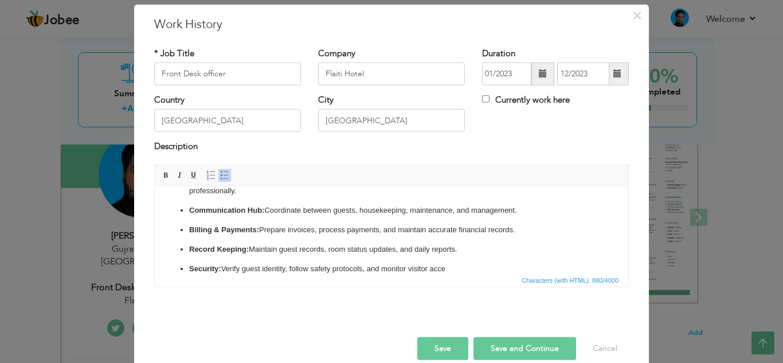
scroll to position [50, 0]
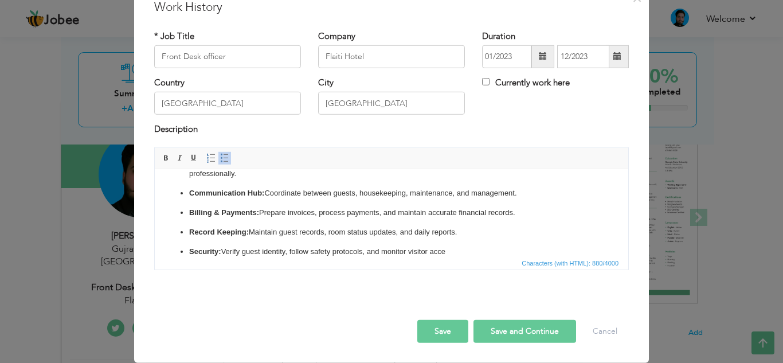
click at [437, 327] on button "Save" at bounding box center [442, 331] width 51 height 23
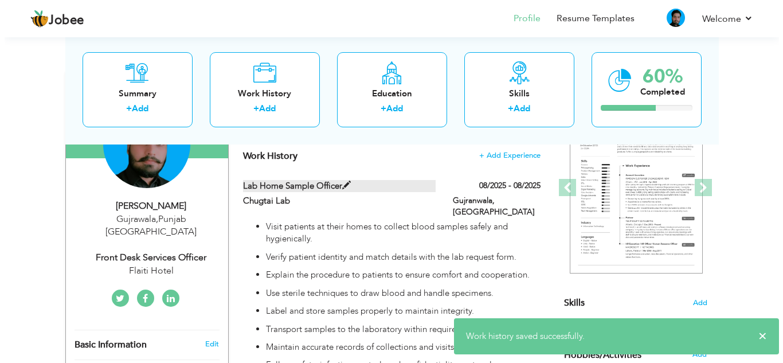
scroll to position [172, 0]
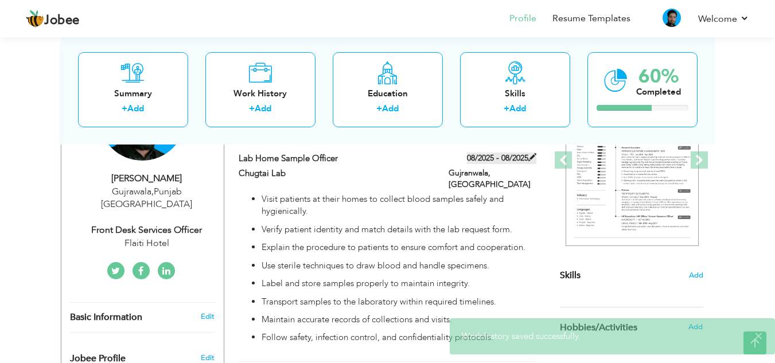
click at [502, 157] on label "08/2025 - 08/2025" at bounding box center [501, 157] width 69 height 11
type input "Lab Home Sample officer"
type input "Chugtai Lab"
type input "08/2025"
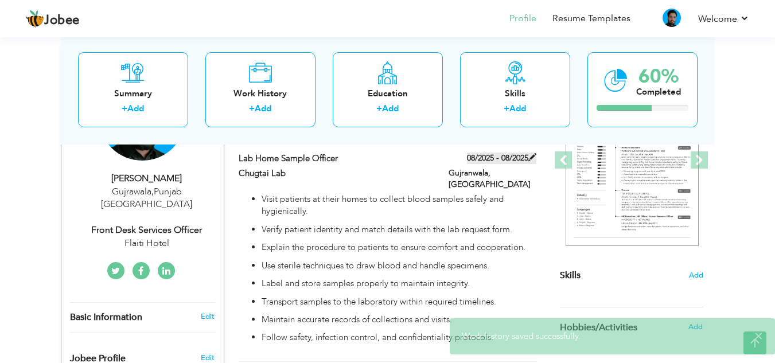
type input "Gujranwala"
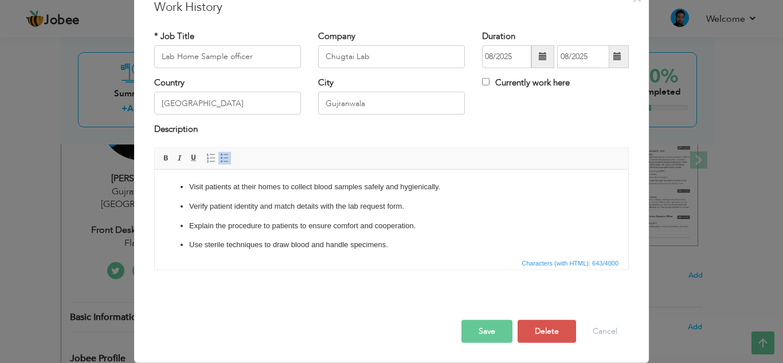
scroll to position [0, 0]
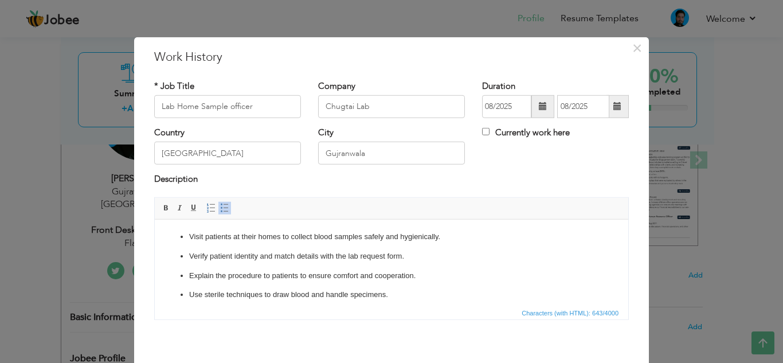
click at [539, 104] on span at bounding box center [543, 106] width 8 height 8
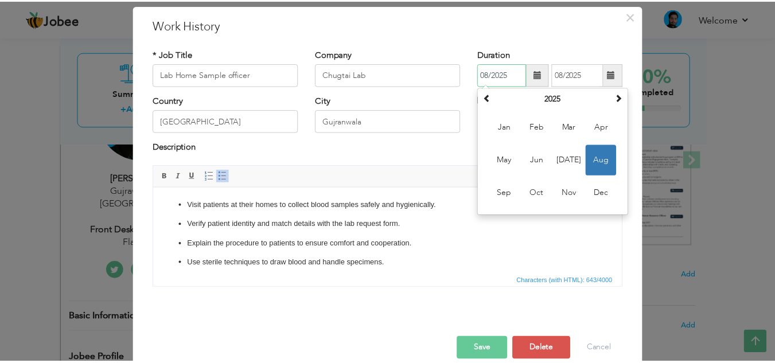
scroll to position [50, 0]
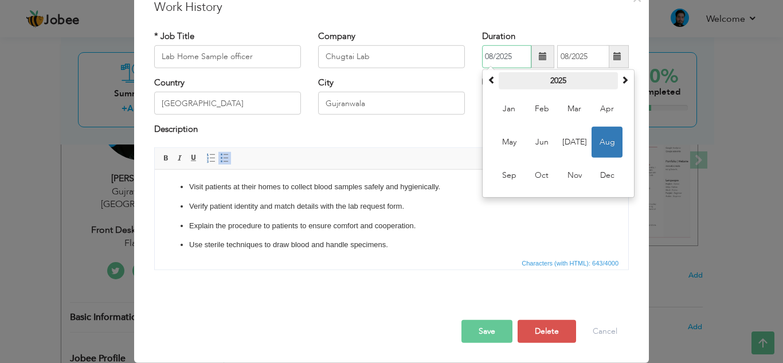
click at [552, 82] on th "2025" at bounding box center [558, 80] width 119 height 17
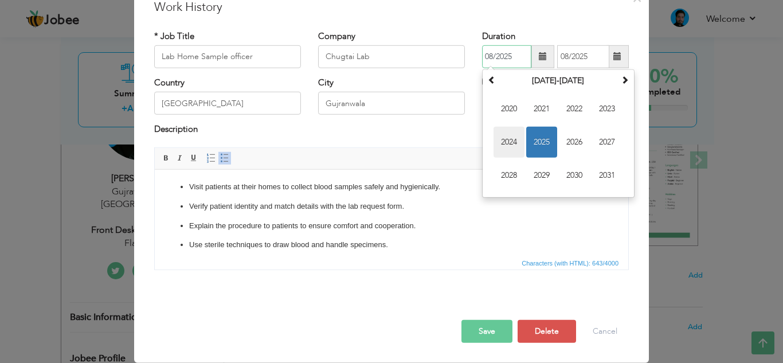
click at [502, 140] on span "2024" at bounding box center [509, 142] width 31 height 31
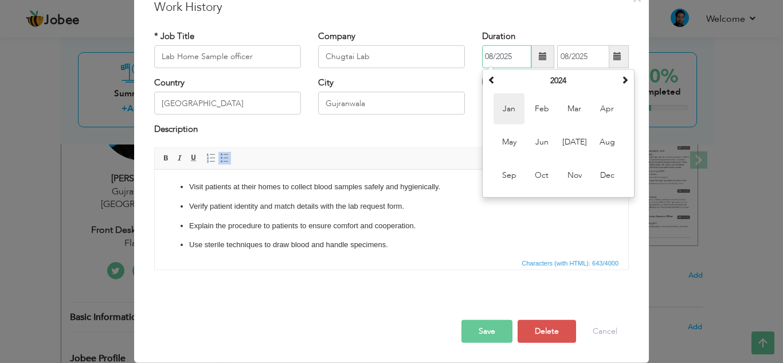
click at [506, 108] on span "Jan" at bounding box center [509, 108] width 31 height 31
type input "01/2024"
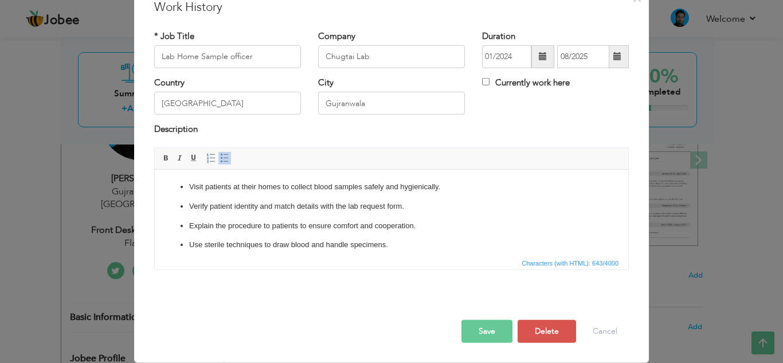
click at [607, 58] on span at bounding box center [618, 56] width 22 height 23
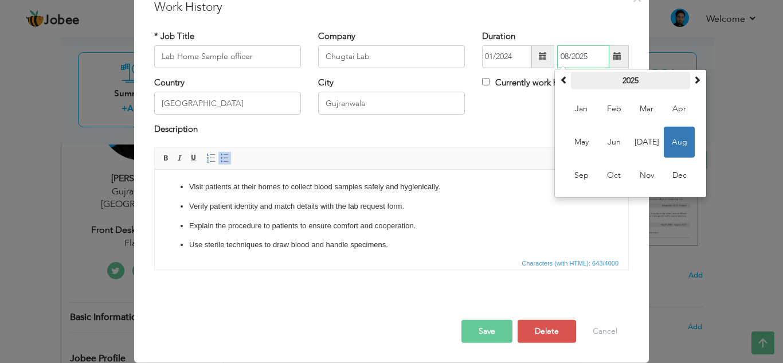
click at [624, 80] on th "2025" at bounding box center [630, 80] width 119 height 17
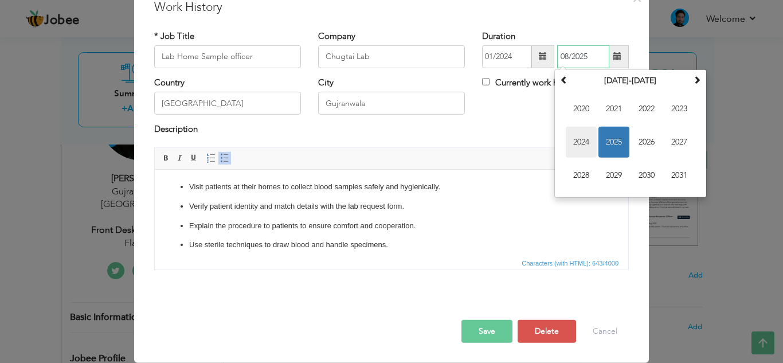
click at [573, 144] on span "2024" at bounding box center [581, 142] width 31 height 31
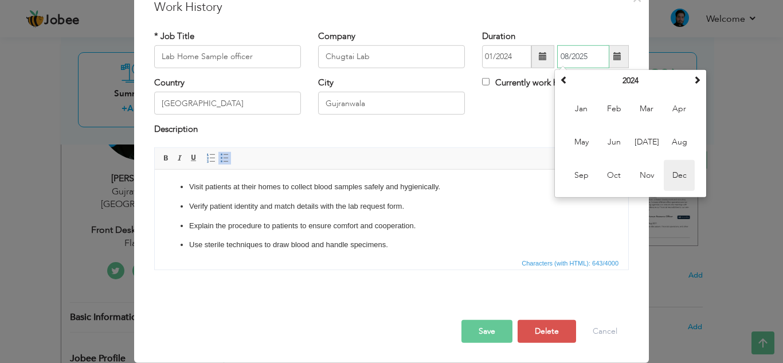
click at [671, 176] on span "Dec" at bounding box center [679, 175] width 31 height 31
type input "12/2024"
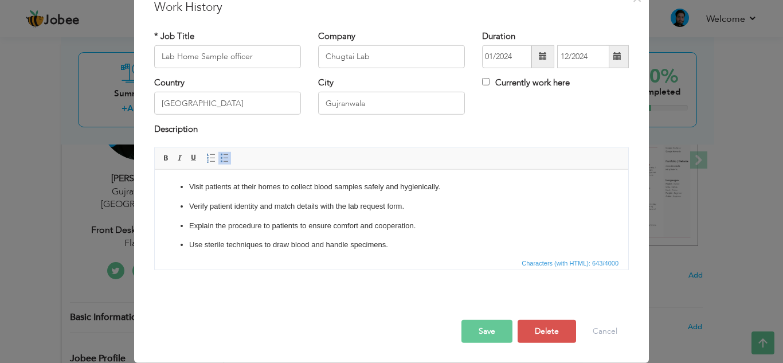
click at [484, 331] on button "Save" at bounding box center [486, 331] width 51 height 23
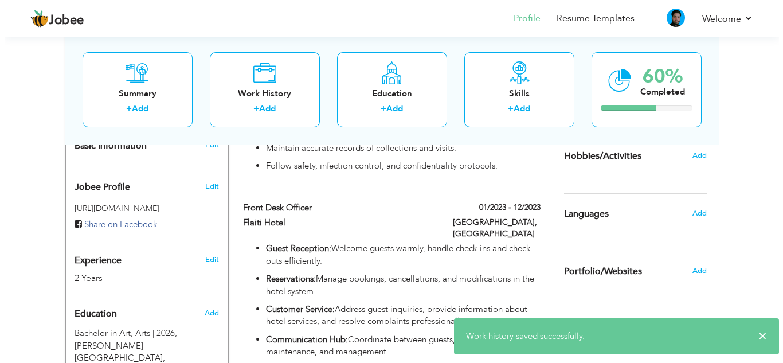
scroll to position [344, 0]
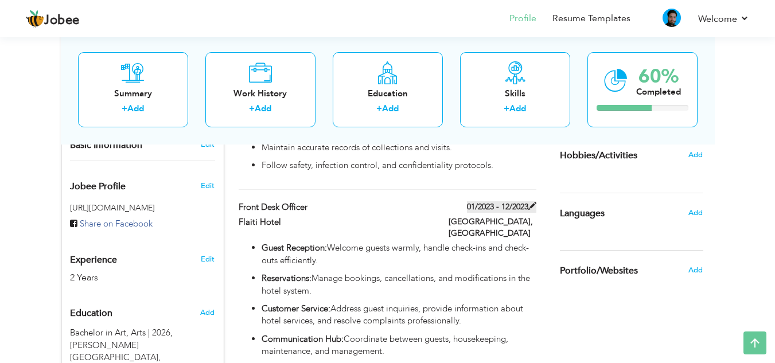
click at [488, 201] on label "01/2023 - 12/2023" at bounding box center [501, 206] width 69 height 11
type input "Front Desk officer"
type input "Flaiti Hotel"
type input "01/2023"
type input "12/2023"
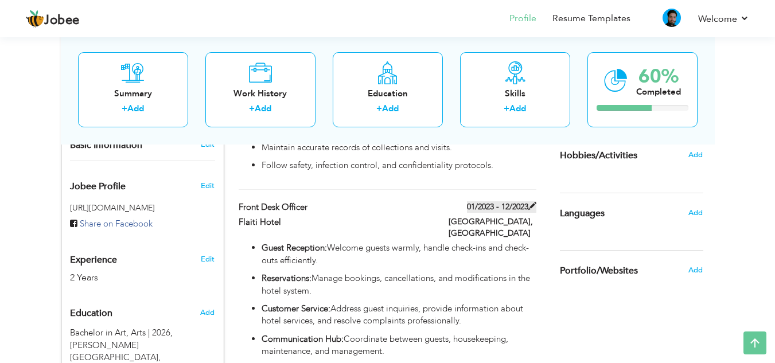
type input "[GEOGRAPHIC_DATA]"
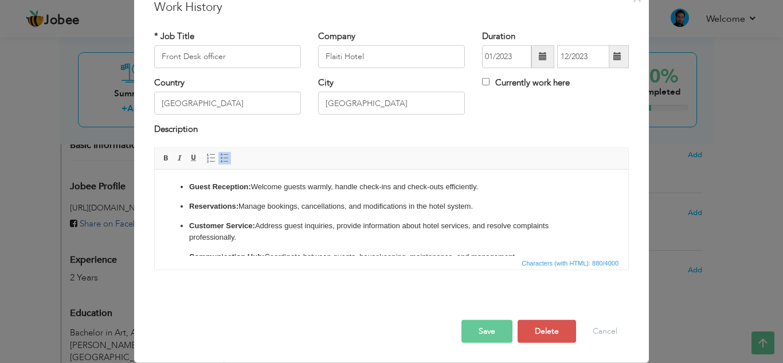
scroll to position [0, 0]
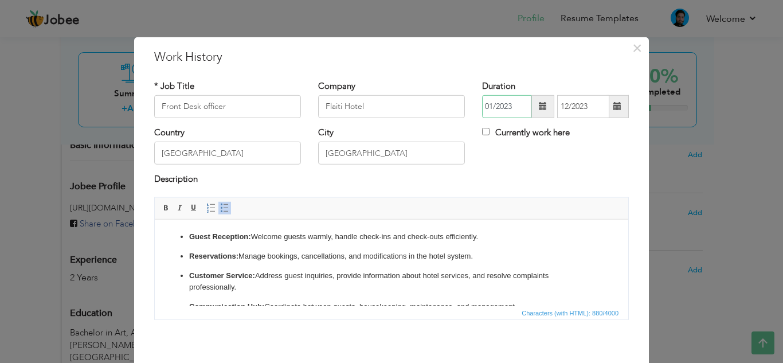
click at [520, 107] on input "01/2023" at bounding box center [506, 106] width 49 height 23
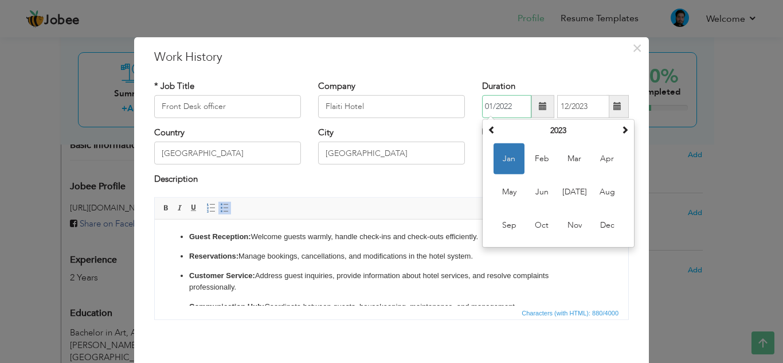
type input "01/2022"
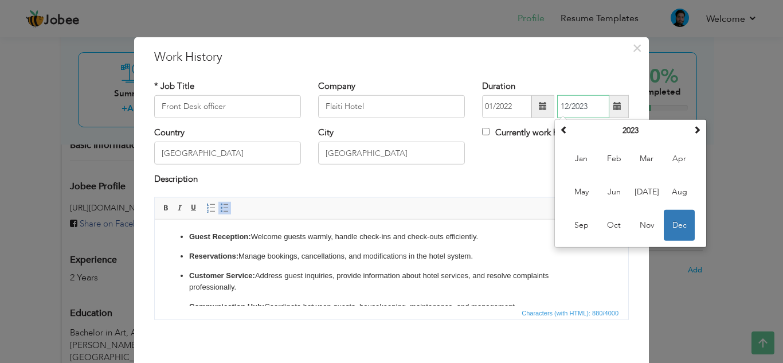
click at [578, 109] on input "12/2023" at bounding box center [583, 106] width 52 height 23
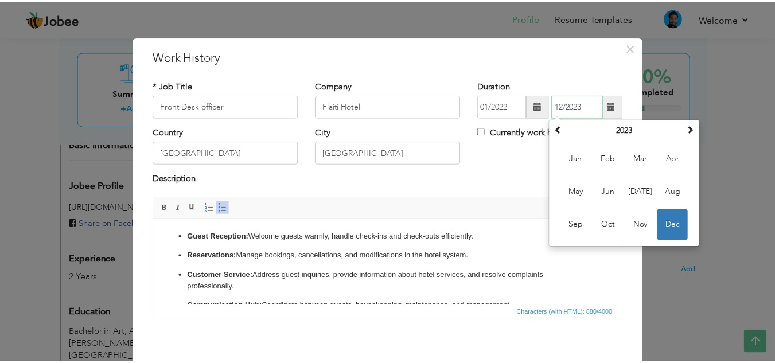
scroll to position [50, 0]
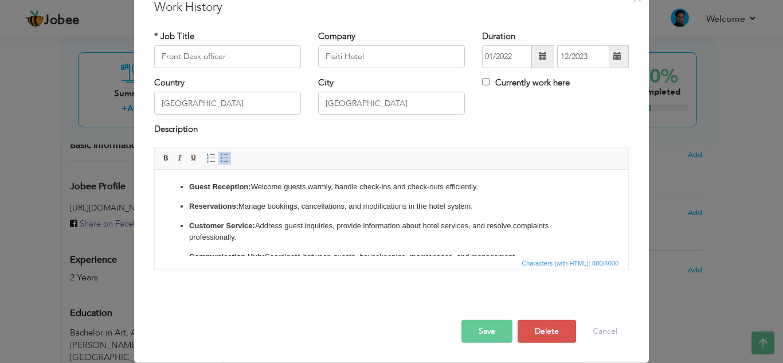
drag, startPoint x: 485, startPoint y: 337, endPoint x: 467, endPoint y: 333, distance: 18.8
click at [484, 337] on button "Save" at bounding box center [486, 331] width 51 height 23
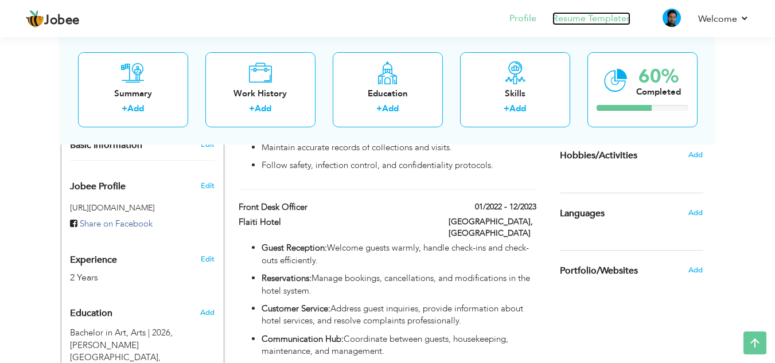
click at [570, 18] on link "Resume Templates" at bounding box center [591, 18] width 78 height 13
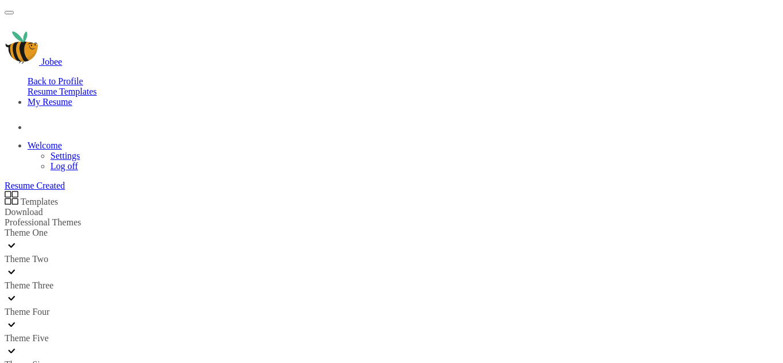
click at [43, 207] on link "Download" at bounding box center [24, 212] width 38 height 10
click at [83, 76] on link "Back to Profile" at bounding box center [56, 81] width 56 height 10
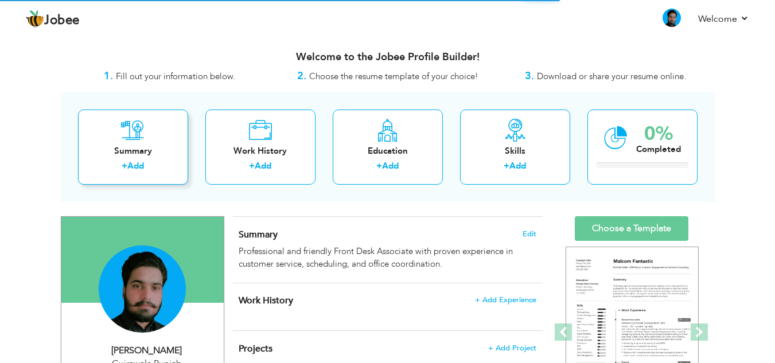
click at [127, 157] on div "Summary" at bounding box center [133, 151] width 92 height 12
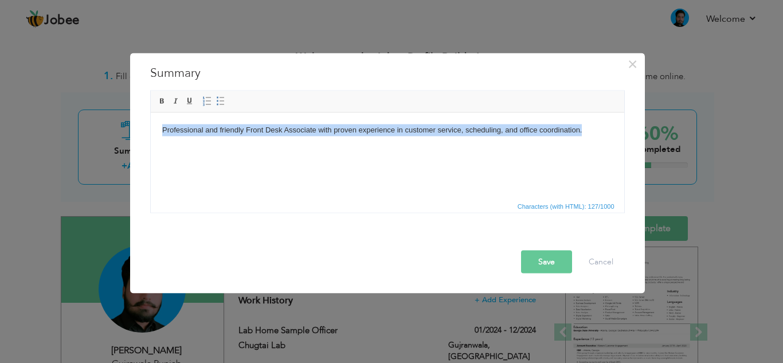
drag, startPoint x: 592, startPoint y: 134, endPoint x: 151, endPoint y: 148, distance: 441.1
click at [151, 147] on html "Professional and friendly Front Desk Associate with proven experience in custom…" at bounding box center [387, 129] width 474 height 35
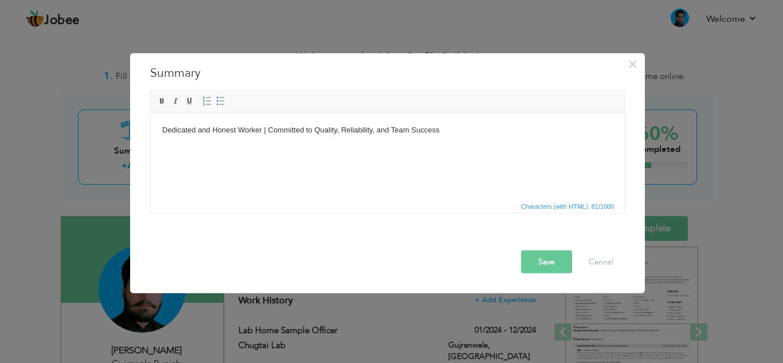
drag, startPoint x: 542, startPoint y: 262, endPoint x: 535, endPoint y: 262, distance: 6.3
click at [541, 262] on button "Save" at bounding box center [546, 261] width 51 height 23
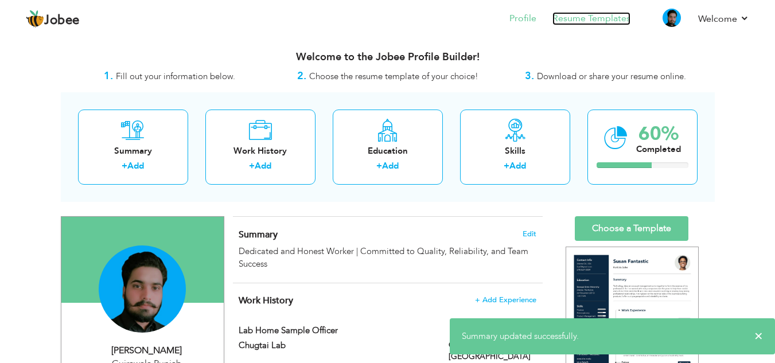
click at [582, 18] on link "Resume Templates" at bounding box center [591, 18] width 78 height 13
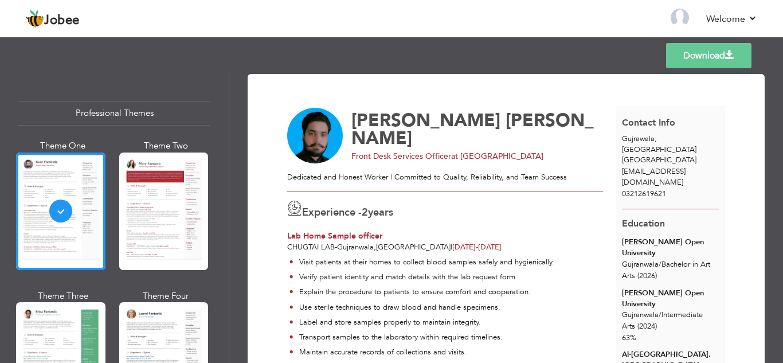
click at [724, 50] on link "Download" at bounding box center [708, 55] width 85 height 25
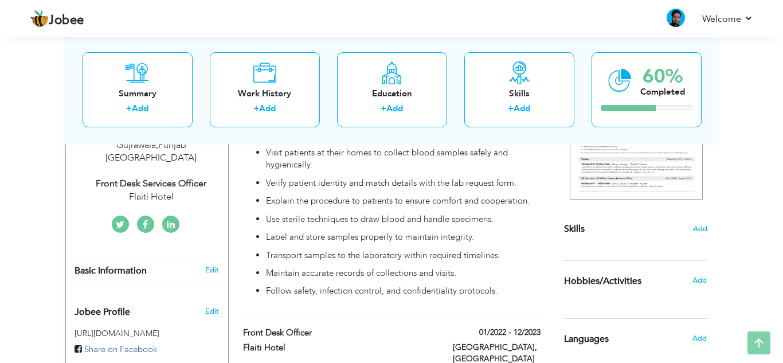
scroll to position [229, 0]
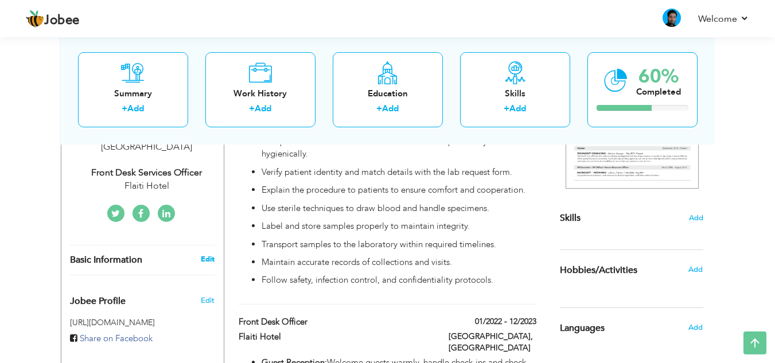
click at [208, 254] on link "Edit" at bounding box center [208, 259] width 14 height 10
type input "[PERSON_NAME]"
type input "03212619621"
select select "number:166"
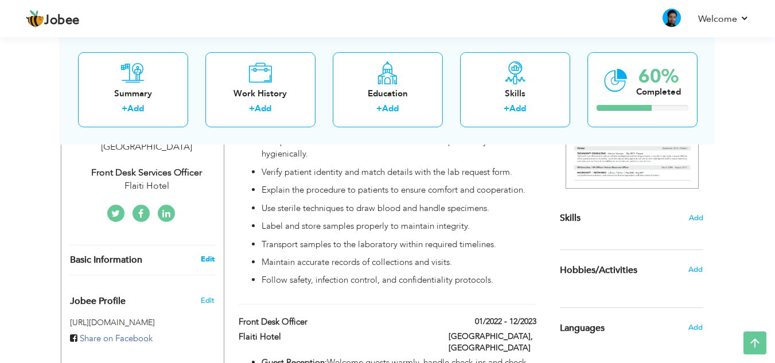
type input "[GEOGRAPHIC_DATA]"
type input "Gujrawala"
select select "number:4"
type input "Flaiti Hotel"
type input "Front Desk Services Officer"
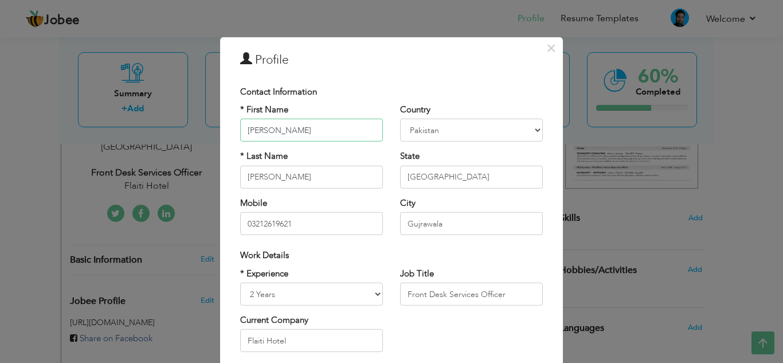
drag, startPoint x: 298, startPoint y: 130, endPoint x: 201, endPoint y: 130, distance: 96.9
click at [201, 130] on div "× Profile Contact Information * First Name [PERSON_NAME] * Last Name [PERSON_NA…" at bounding box center [391, 181] width 783 height 363
type input "[DEMOGRAPHIC_DATA]"
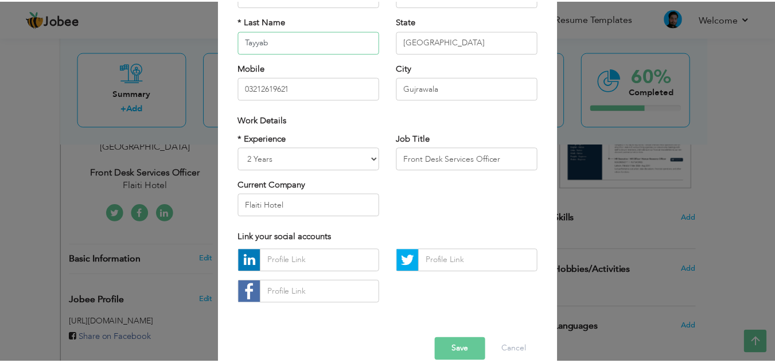
scroll to position [154, 0]
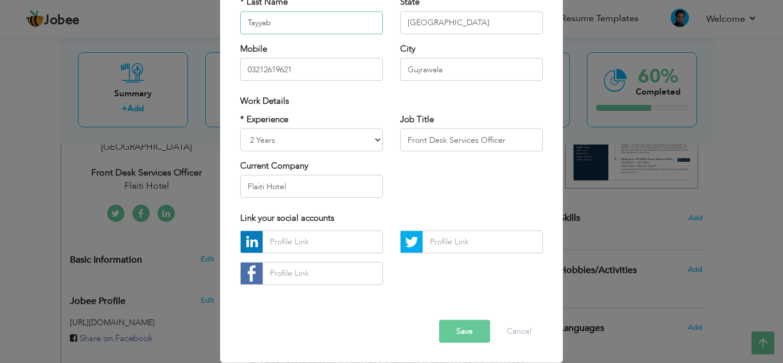
type input "Tayyab"
click at [472, 331] on button "Save" at bounding box center [464, 331] width 51 height 23
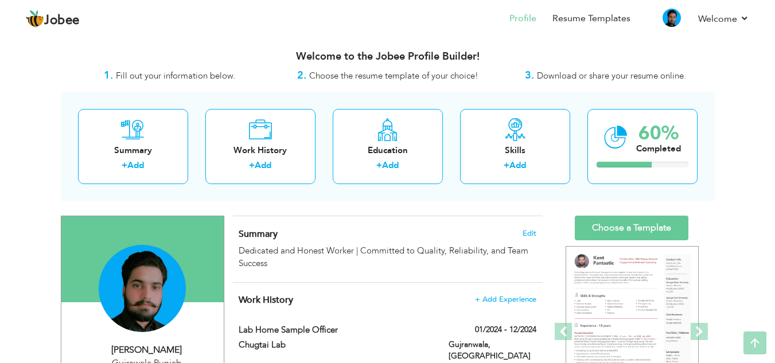
scroll to position [0, 0]
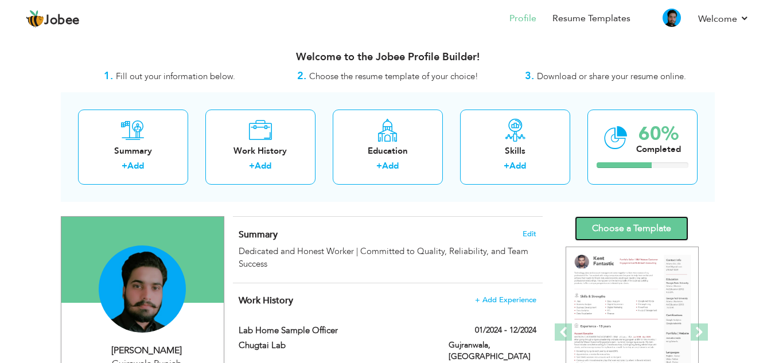
drag, startPoint x: 614, startPoint y: 226, endPoint x: 608, endPoint y: 227, distance: 5.8
click at [614, 226] on link "Choose a Template" at bounding box center [631, 228] width 114 height 25
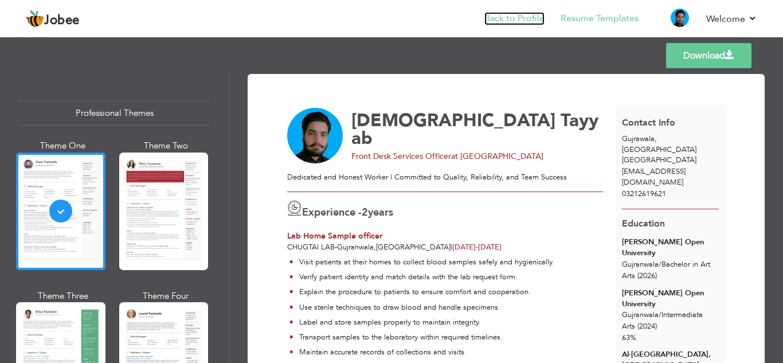
click at [520, 19] on link "Back to Profile" at bounding box center [514, 18] width 60 height 13
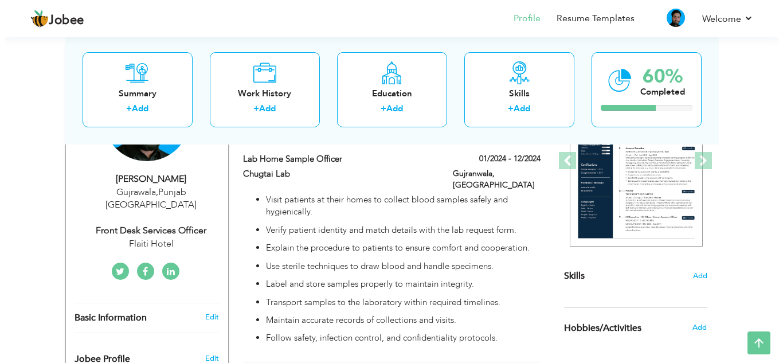
scroll to position [172, 0]
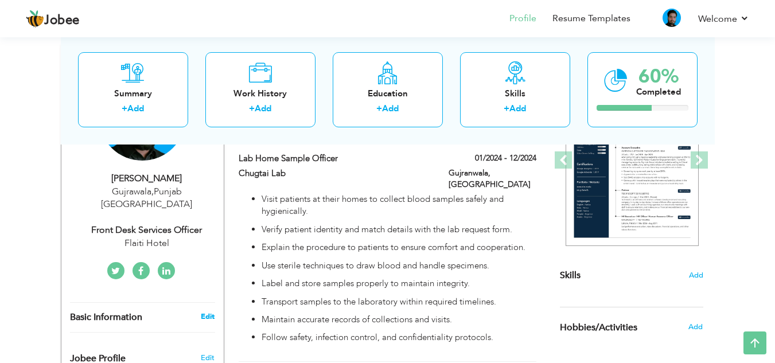
click at [206, 311] on link "Edit" at bounding box center [208, 316] width 14 height 10
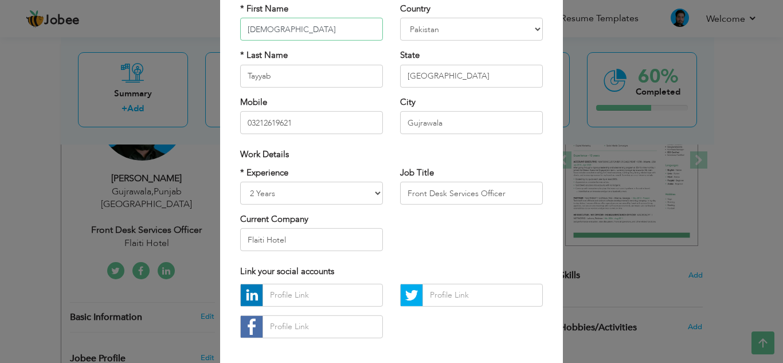
scroll to position [115, 0]
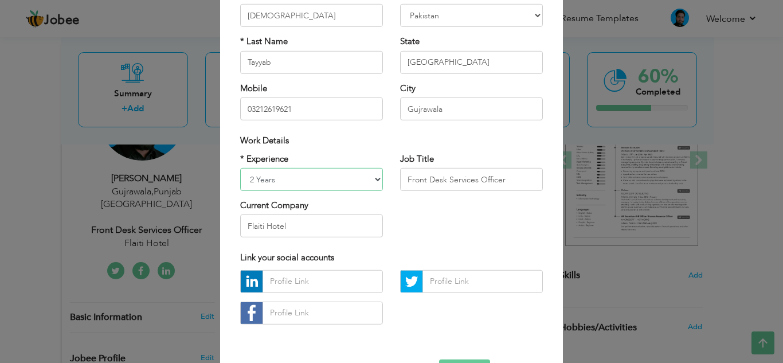
click at [314, 181] on select "Entry Level Less than 1 Year 1 Year 2 Years 3 Years 4 Years 5 Years 6 Years 7 Y…" at bounding box center [311, 179] width 143 height 23
click at [434, 218] on div "* Experience Entry Level Less than 1 Year 1 Year 2 Years 3 Years 4 Years 5 Year…" at bounding box center [392, 198] width 320 height 93
drag, startPoint x: 497, startPoint y: 189, endPoint x: 504, endPoint y: 184, distance: 8.8
click at [498, 188] on input "Front Desk Services Officer" at bounding box center [471, 179] width 143 height 23
drag, startPoint x: 510, startPoint y: 181, endPoint x: 395, endPoint y: 192, distance: 115.2
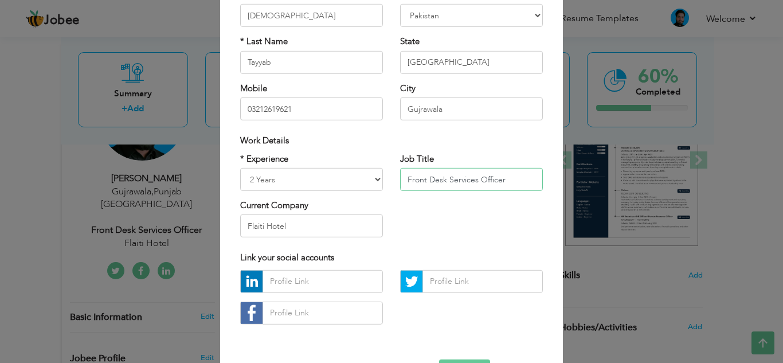
click at [377, 182] on div "* Experience Entry Level Less than 1 Year 1 Year 2 Years 3 Years 4 Years 5 Year…" at bounding box center [392, 198] width 320 height 93
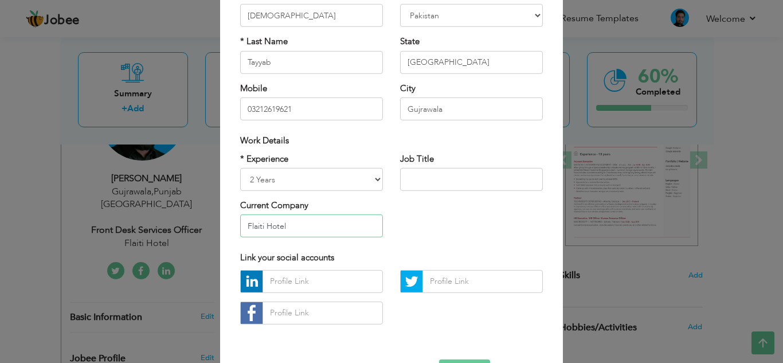
click at [290, 226] on input "Flaiti Hotel" at bounding box center [311, 225] width 143 height 23
drag, startPoint x: 227, startPoint y: 219, endPoint x: 222, endPoint y: 224, distance: 7.3
click at [222, 223] on div "× Profile Contact Information * First Name Muhammad * Last Name Tayyab Mobile" at bounding box center [391, 162] width 343 height 480
click at [333, 180] on select "Entry Level Less than 1 Year 1 Year 2 Years 3 Years 4 Years 5 Years 6 Years 7 Y…" at bounding box center [311, 179] width 143 height 23
select select "number:5"
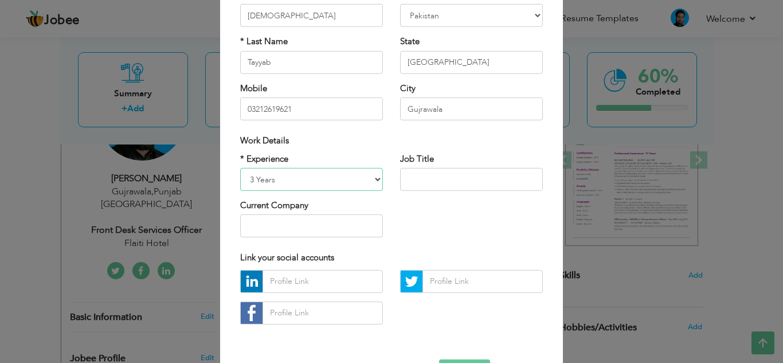
click at [240, 168] on select "Entry Level Less than 1 Year 1 Year 2 Years 3 Years 4 Years 5 Years 6 Years 7 Y…" at bounding box center [311, 179] width 143 height 23
click at [457, 210] on div "* Experience Entry Level Less than 1 Year 1 Year 2 Years 3 Years 4 Years 5 Year…" at bounding box center [392, 198] width 320 height 93
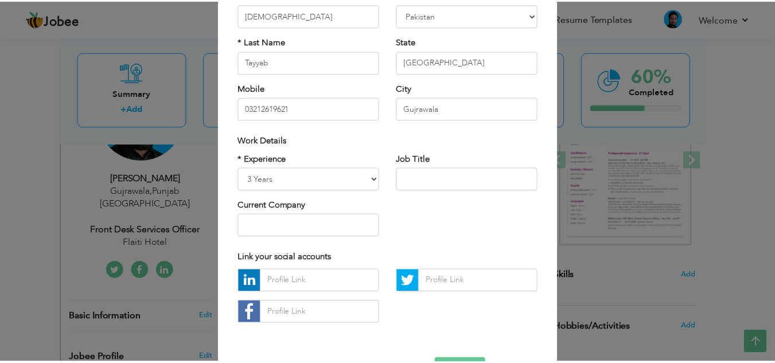
scroll to position [154, 0]
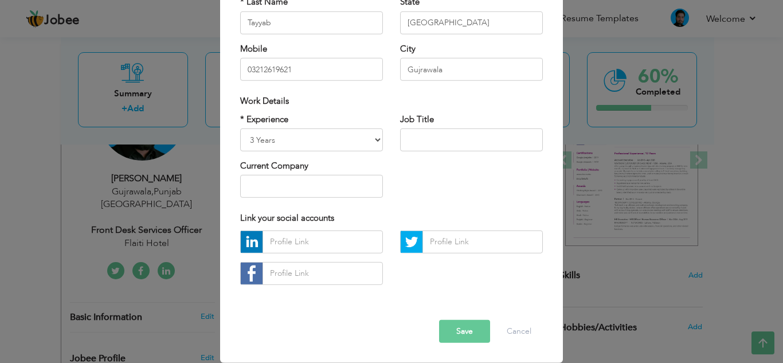
click at [463, 337] on button "Save" at bounding box center [464, 331] width 51 height 23
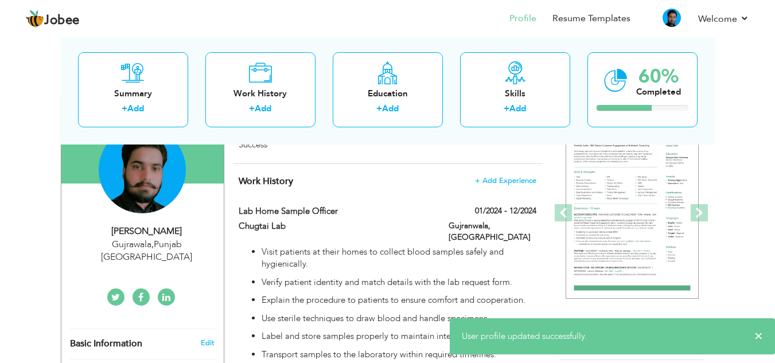
scroll to position [0, 0]
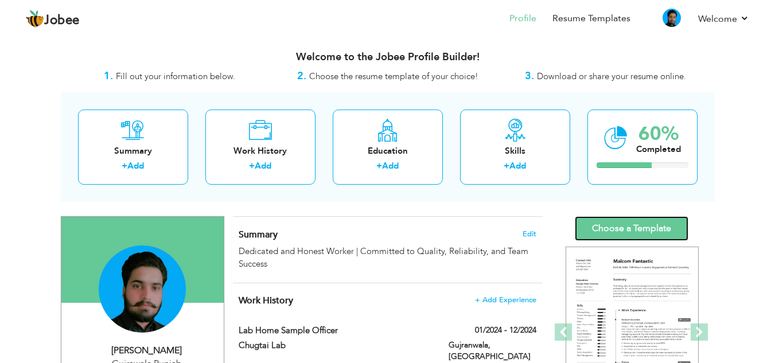
click at [624, 226] on link "Choose a Template" at bounding box center [631, 228] width 114 height 25
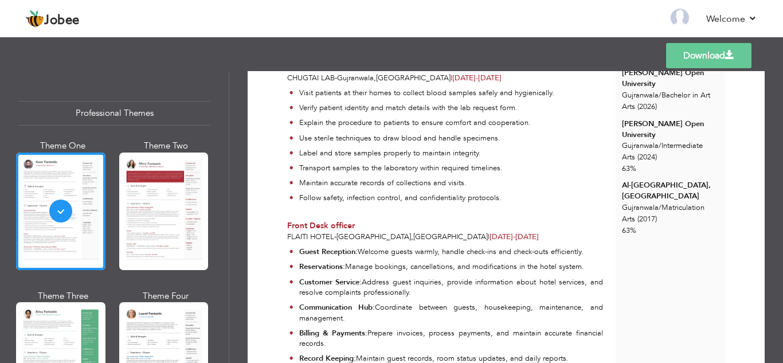
scroll to position [249, 0]
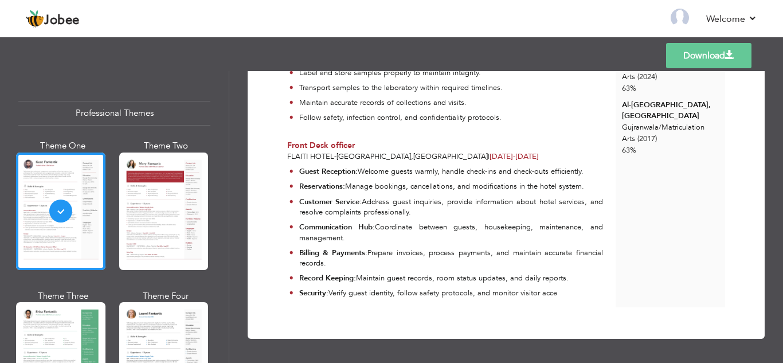
click at [689, 46] on link "Download" at bounding box center [708, 55] width 85 height 25
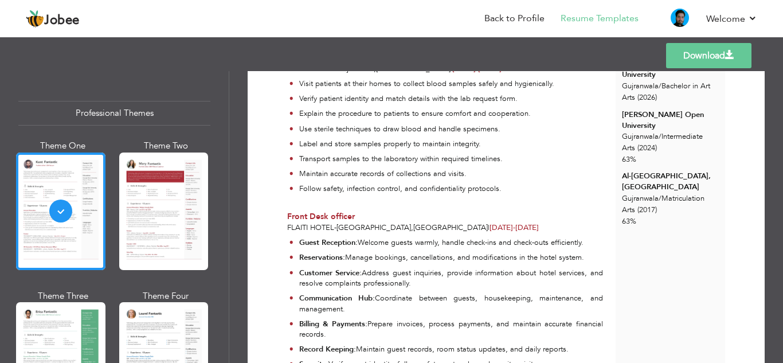
scroll to position [0, 0]
